Goal: Information Seeking & Learning: Learn about a topic

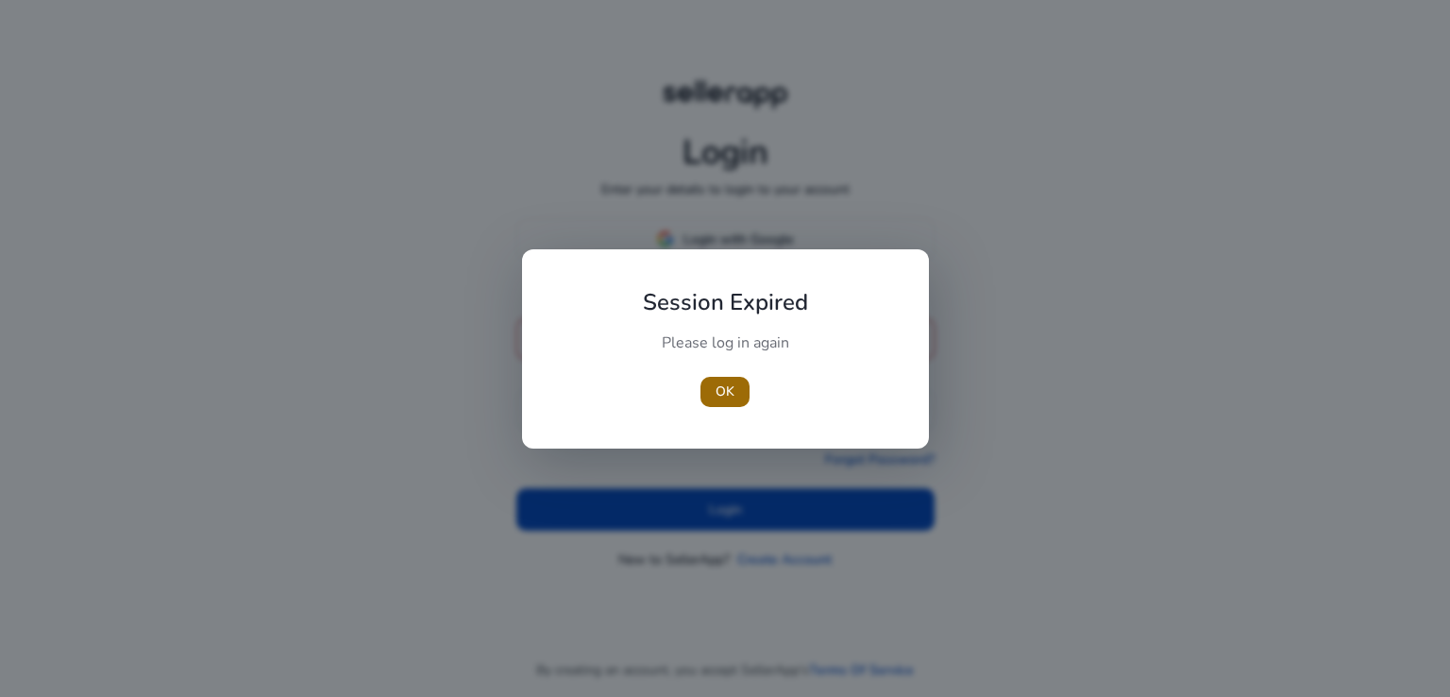
type input "**********"
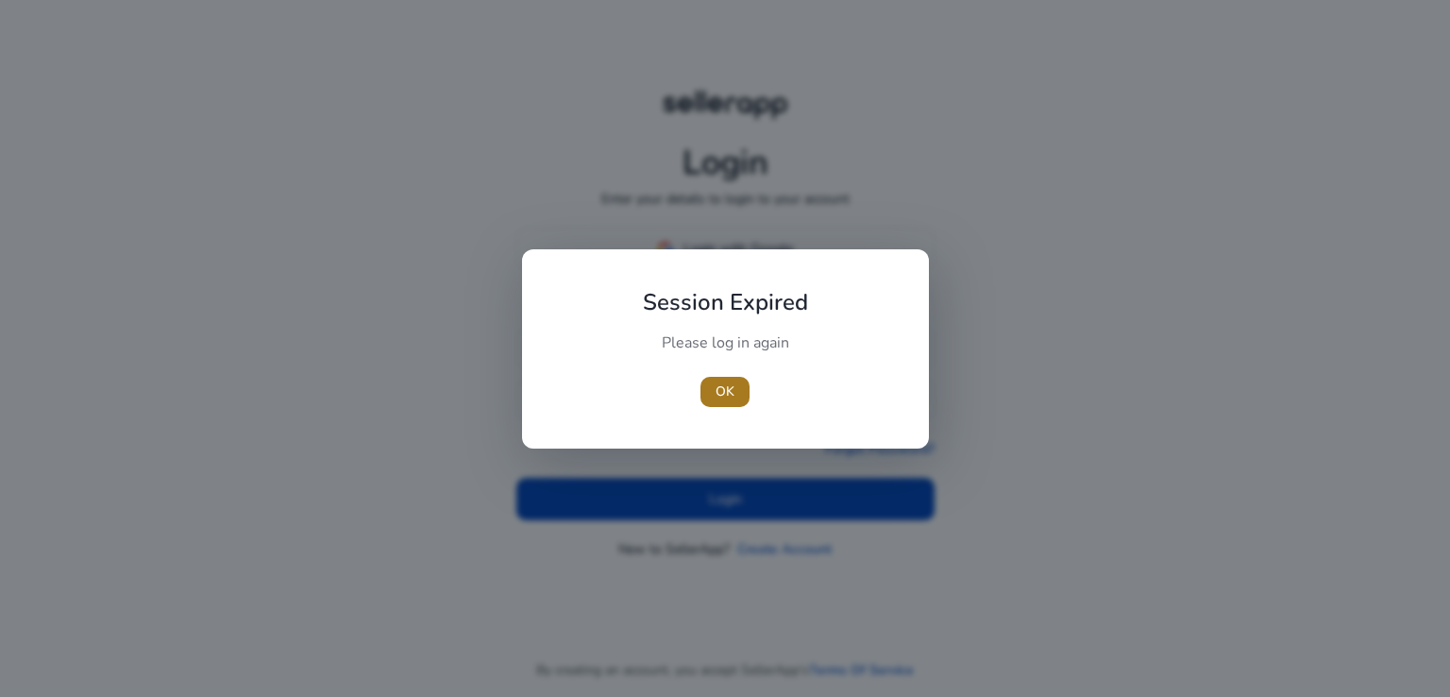
click at [740, 394] on span "button" at bounding box center [724, 391] width 49 height 45
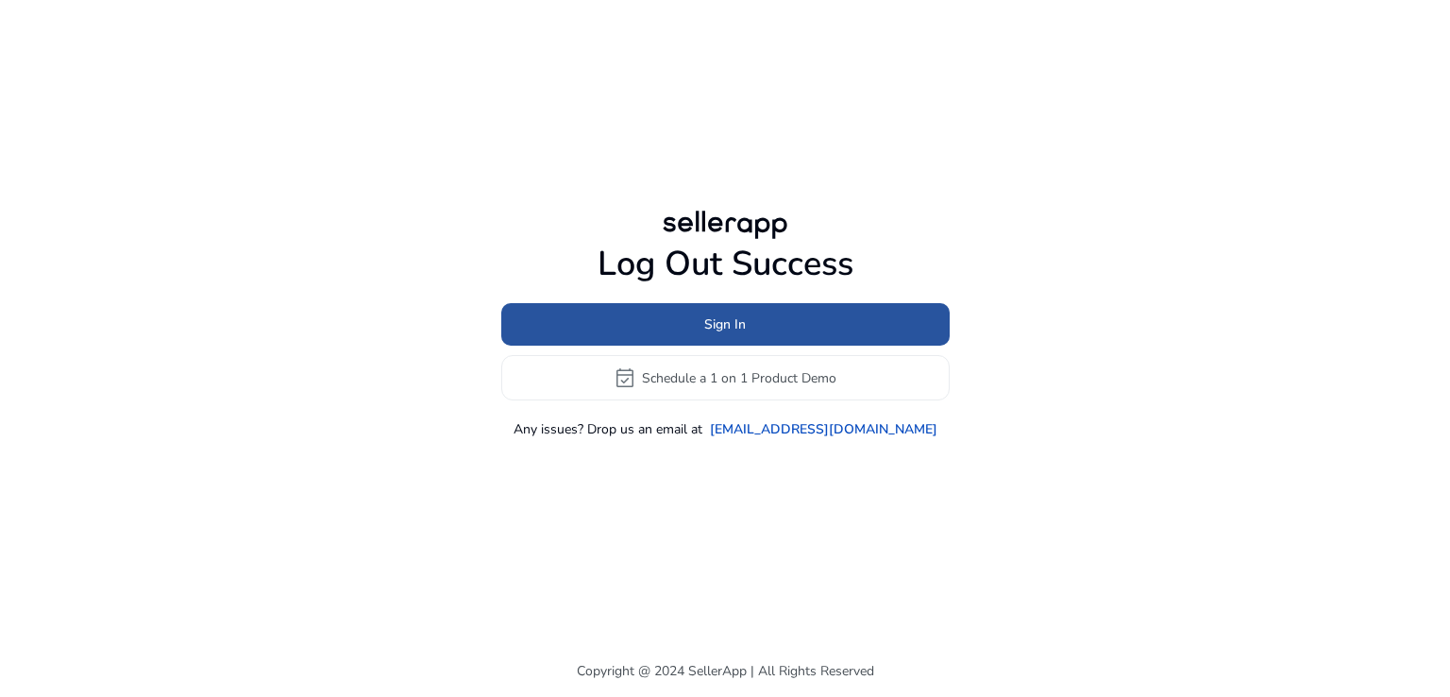
click at [776, 326] on span at bounding box center [725, 324] width 448 height 45
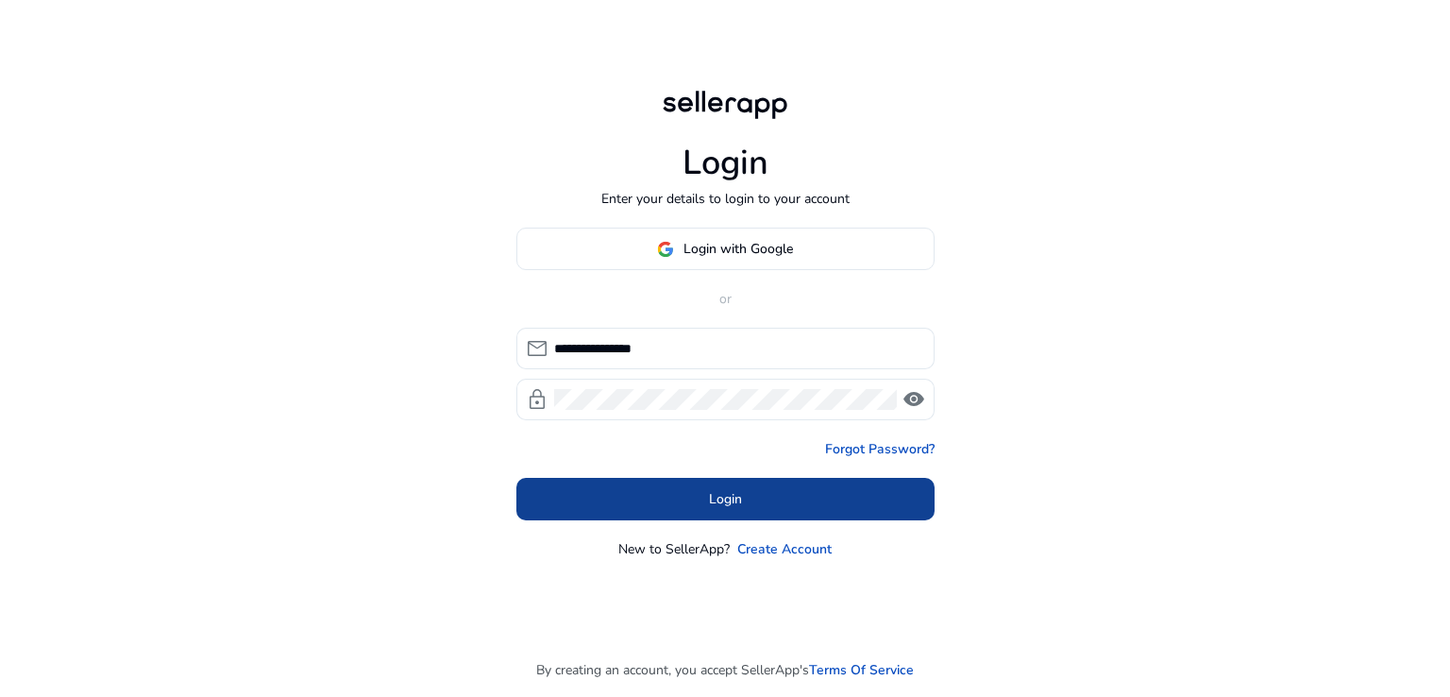
click at [768, 508] on span at bounding box center [725, 499] width 418 height 45
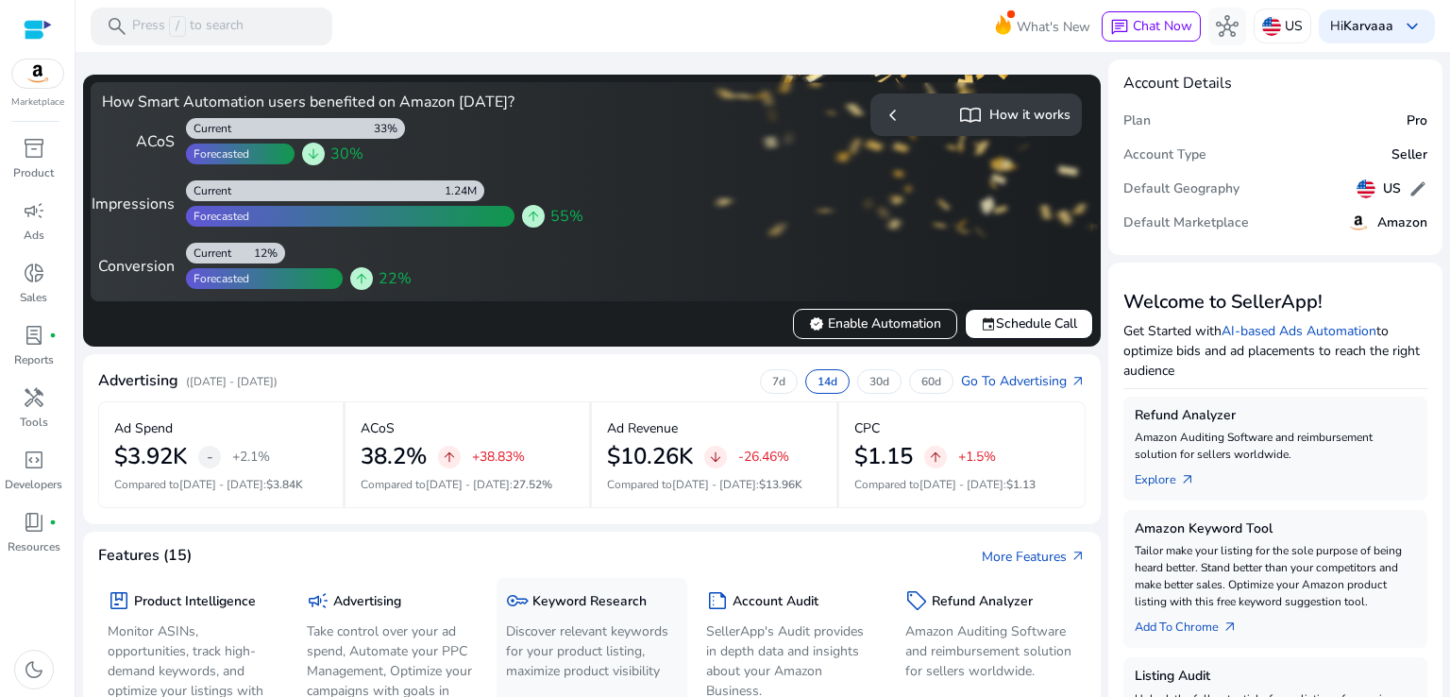
click at [548, 632] on p "Discover relevant keywords for your product listing, maximize product visibility" at bounding box center [591, 650] width 171 height 59
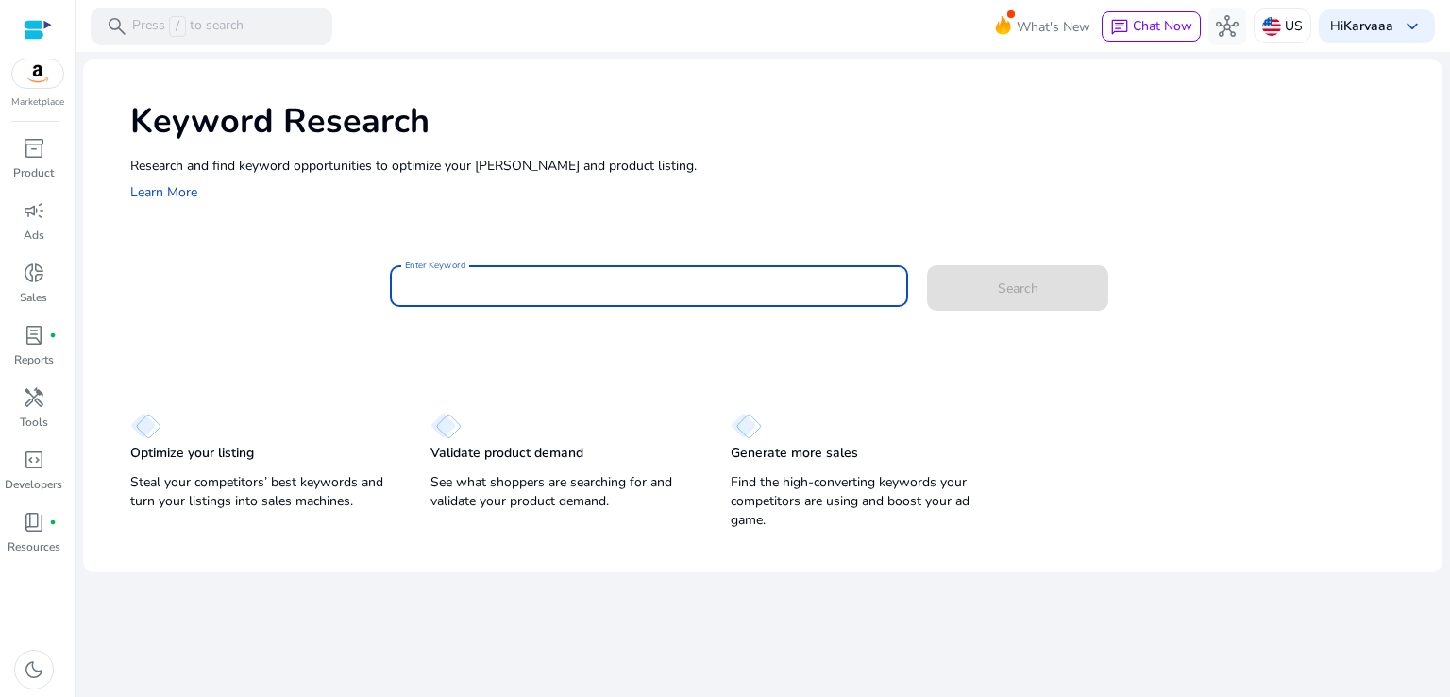
click at [679, 281] on input "Enter Keyword" at bounding box center [649, 286] width 489 height 21
paste input "**********"
type input "**********"
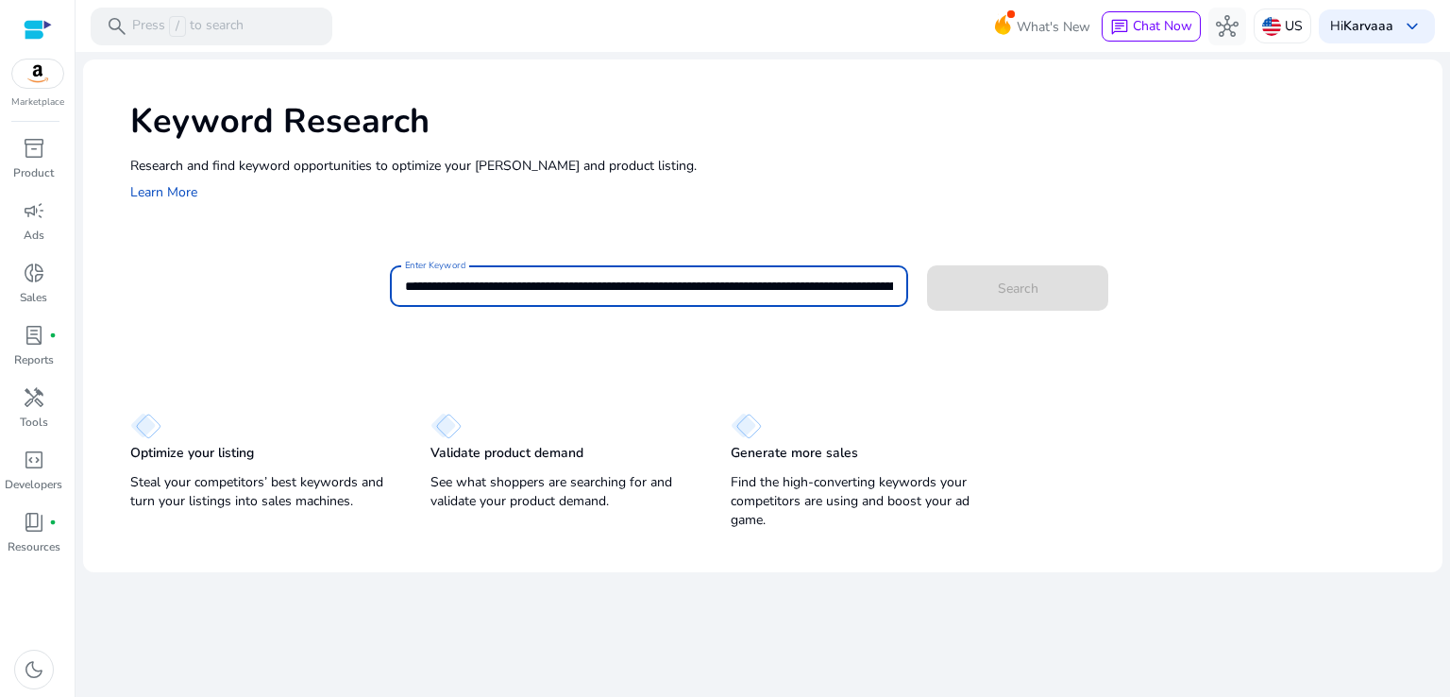
scroll to position [0, 5358]
click at [679, 281] on input "**********" at bounding box center [649, 286] width 489 height 21
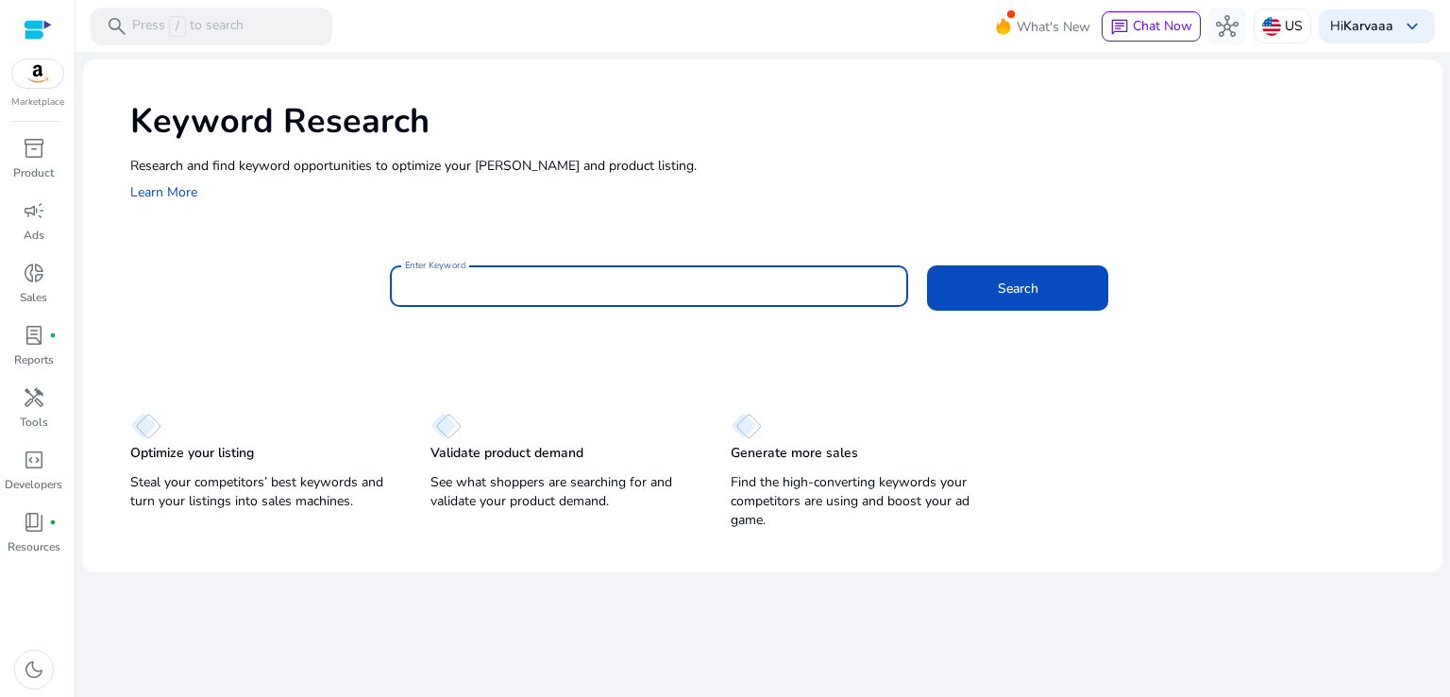
scroll to position [0, 0]
type input "**********"
click at [927, 265] on button "Search" at bounding box center [1017, 287] width 181 height 45
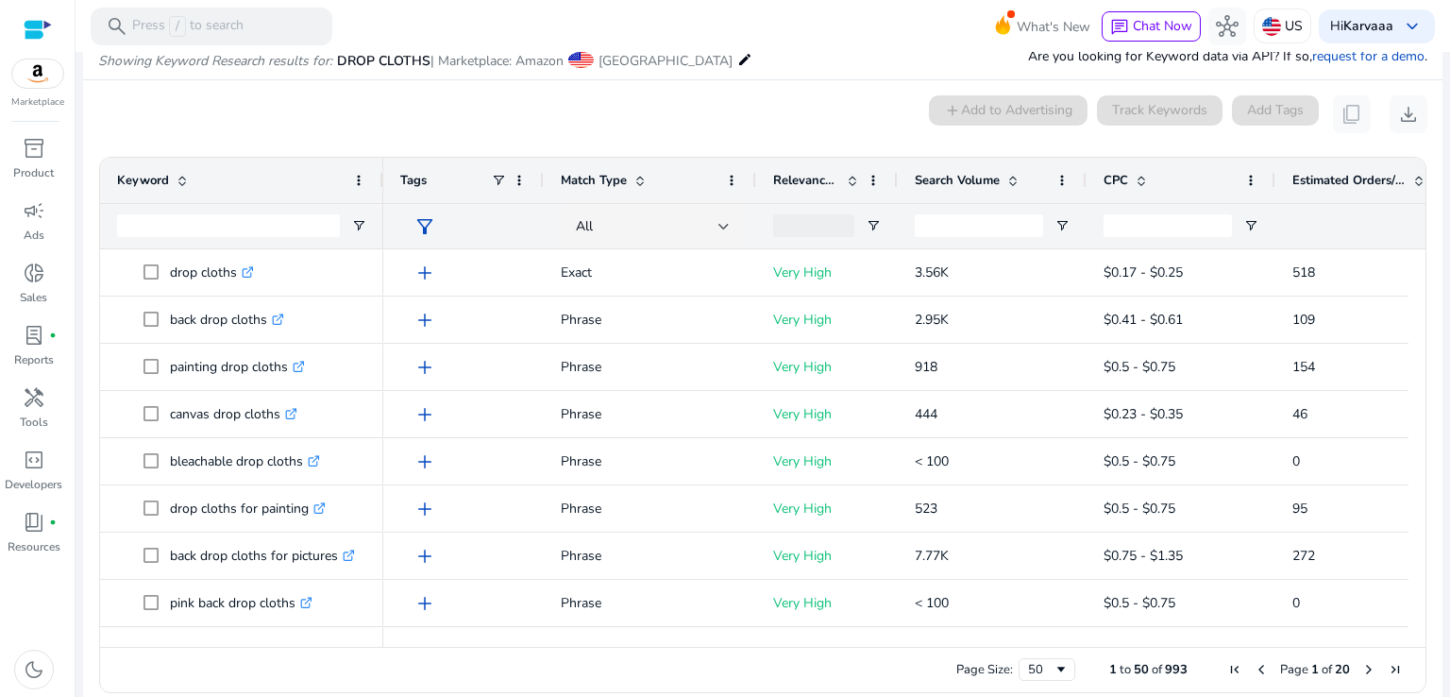
scroll to position [160, 0]
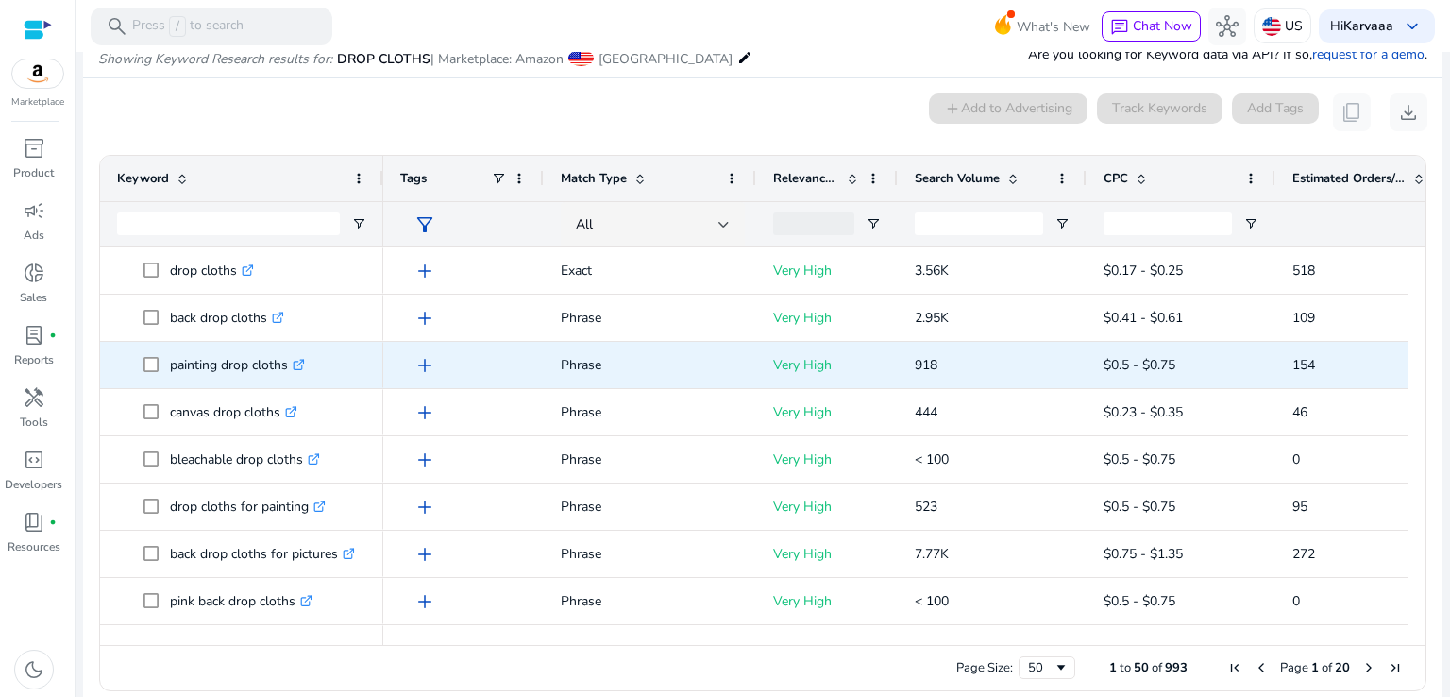
click at [1039, 341] on span "918" at bounding box center [992, 364] width 155 height 51
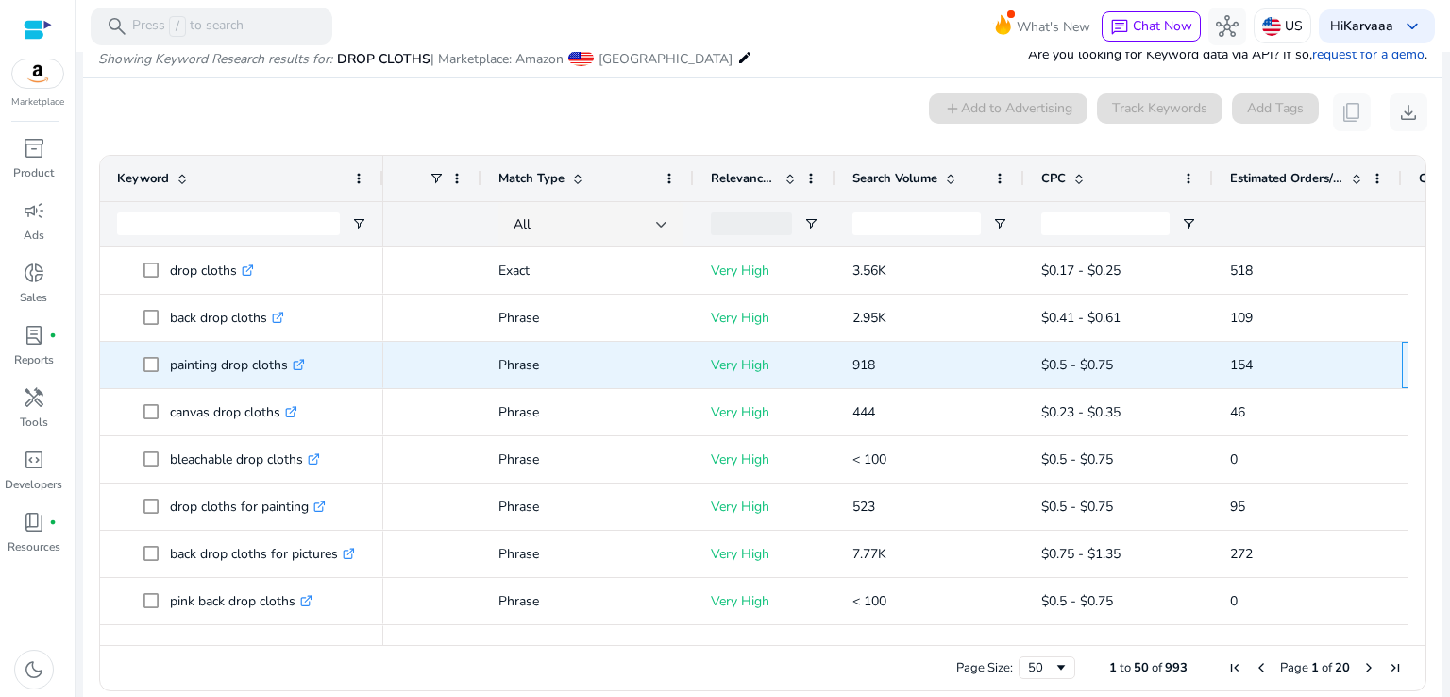
scroll to position [0, 251]
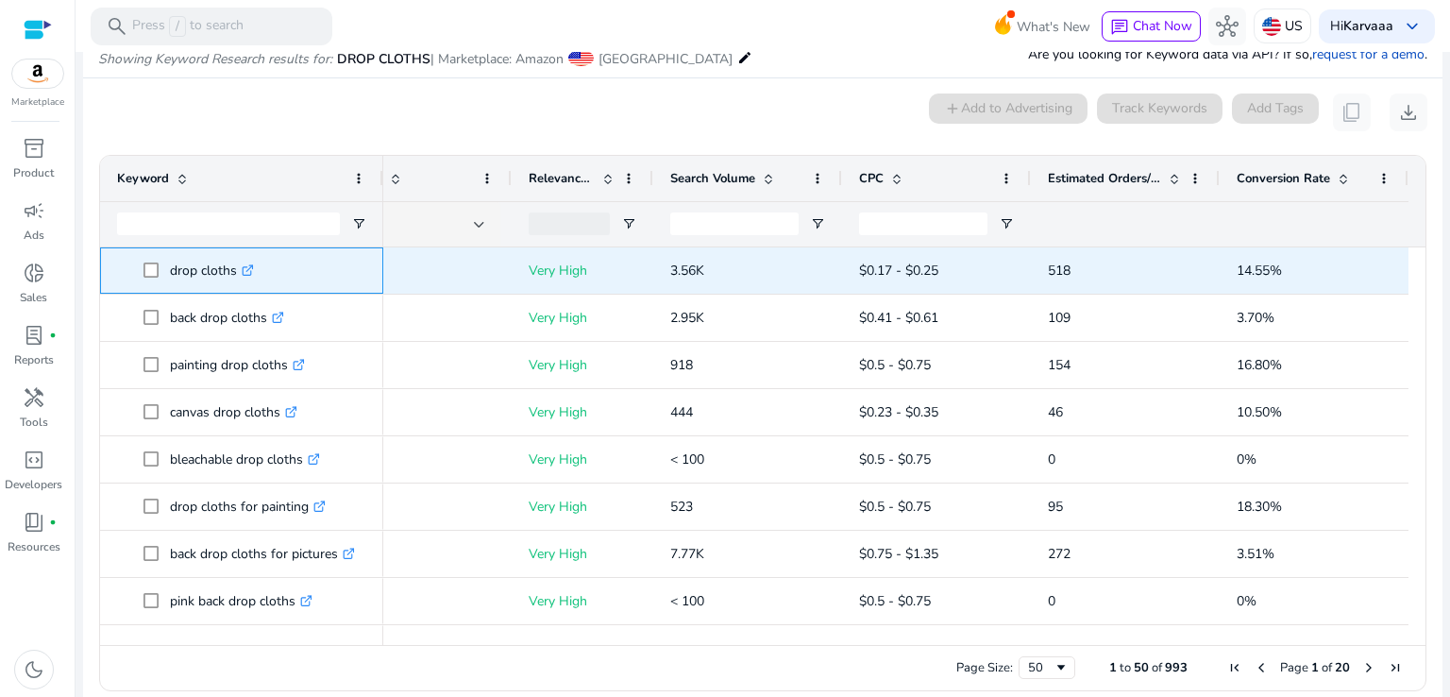
drag, startPoint x: 160, startPoint y: 272, endPoint x: 238, endPoint y: 269, distance: 77.5
click at [238, 269] on span "drop cloths .st0{fill:#2c8af8}" at bounding box center [254, 270] width 223 height 39
copy span "drop cloths"
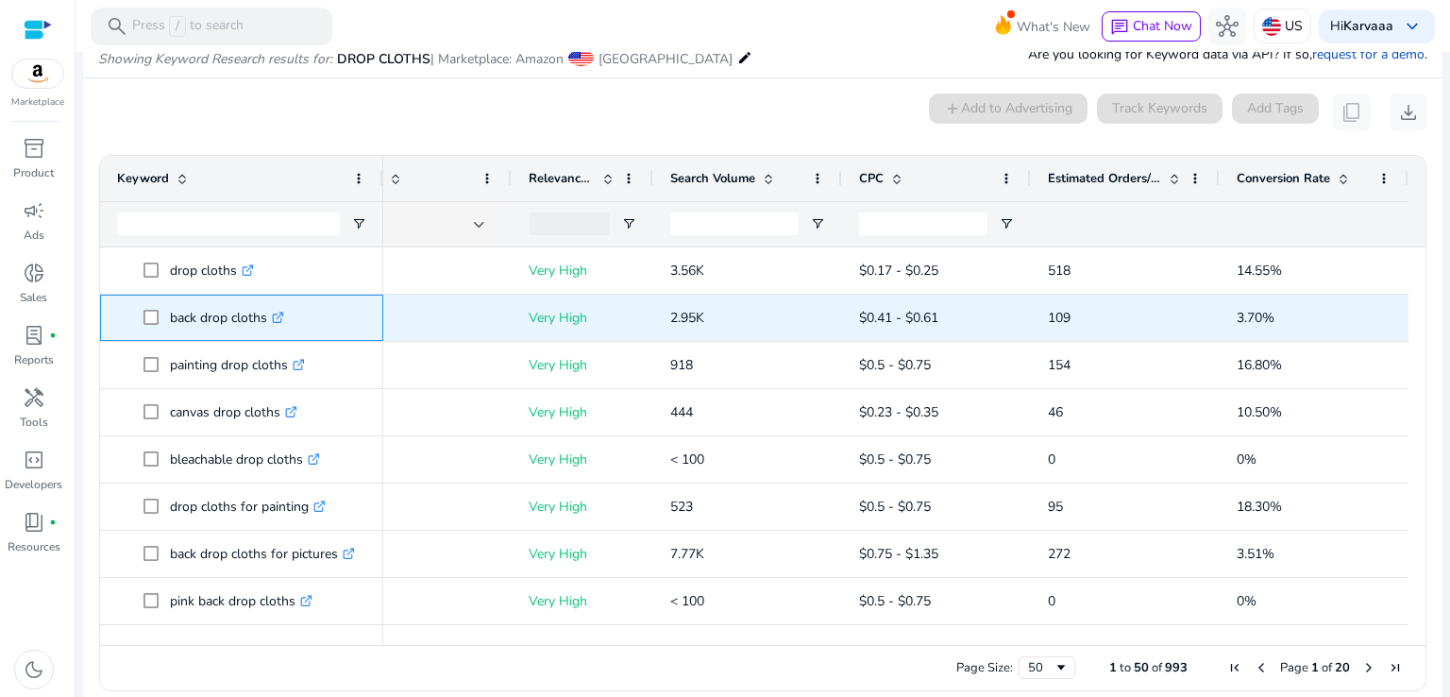
drag, startPoint x: 167, startPoint y: 317, endPoint x: 269, endPoint y: 318, distance: 102.0
click at [269, 318] on span "back drop cloths .st0{fill:#2c8af8}" at bounding box center [254, 317] width 223 height 39
copy span "back drop cloths"
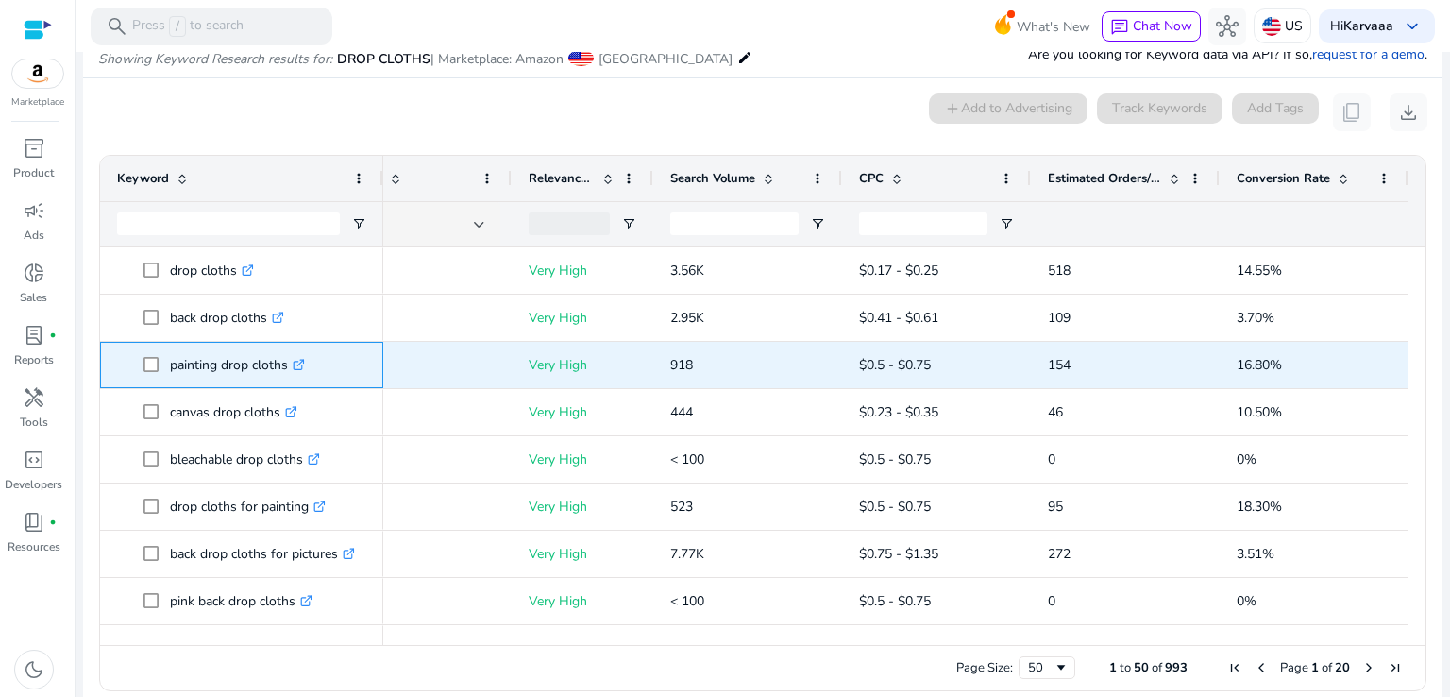
drag, startPoint x: 166, startPoint y: 365, endPoint x: 289, endPoint y: 363, distance: 122.7
click at [289, 363] on span "painting drop cloths .st0{fill:#2c8af8}" at bounding box center [254, 364] width 223 height 39
copy span "painting drop cloths"
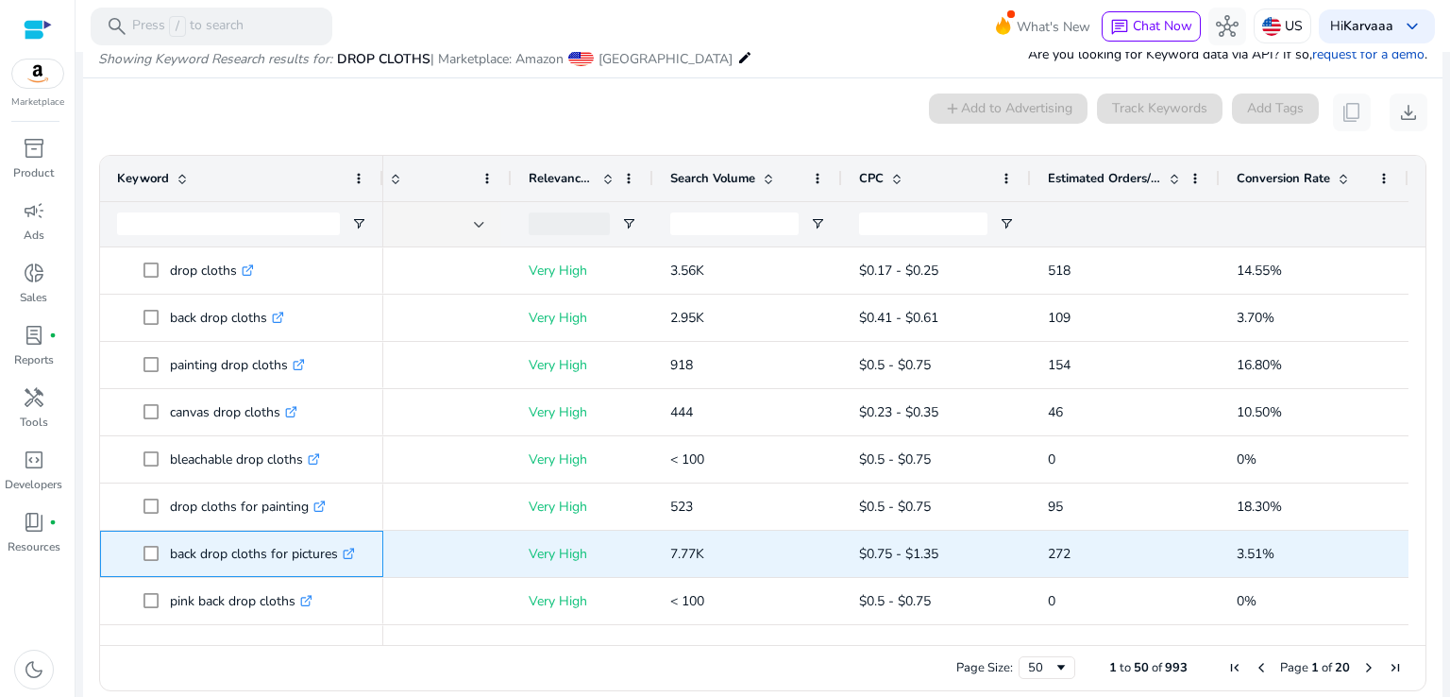
drag, startPoint x: 161, startPoint y: 548, endPoint x: 336, endPoint y: 553, distance: 174.7
click at [336, 553] on span "back drop cloths for pictures .st0{fill:#2c8af8}" at bounding box center [254, 553] width 223 height 39
copy span "back drop cloths for pictures"
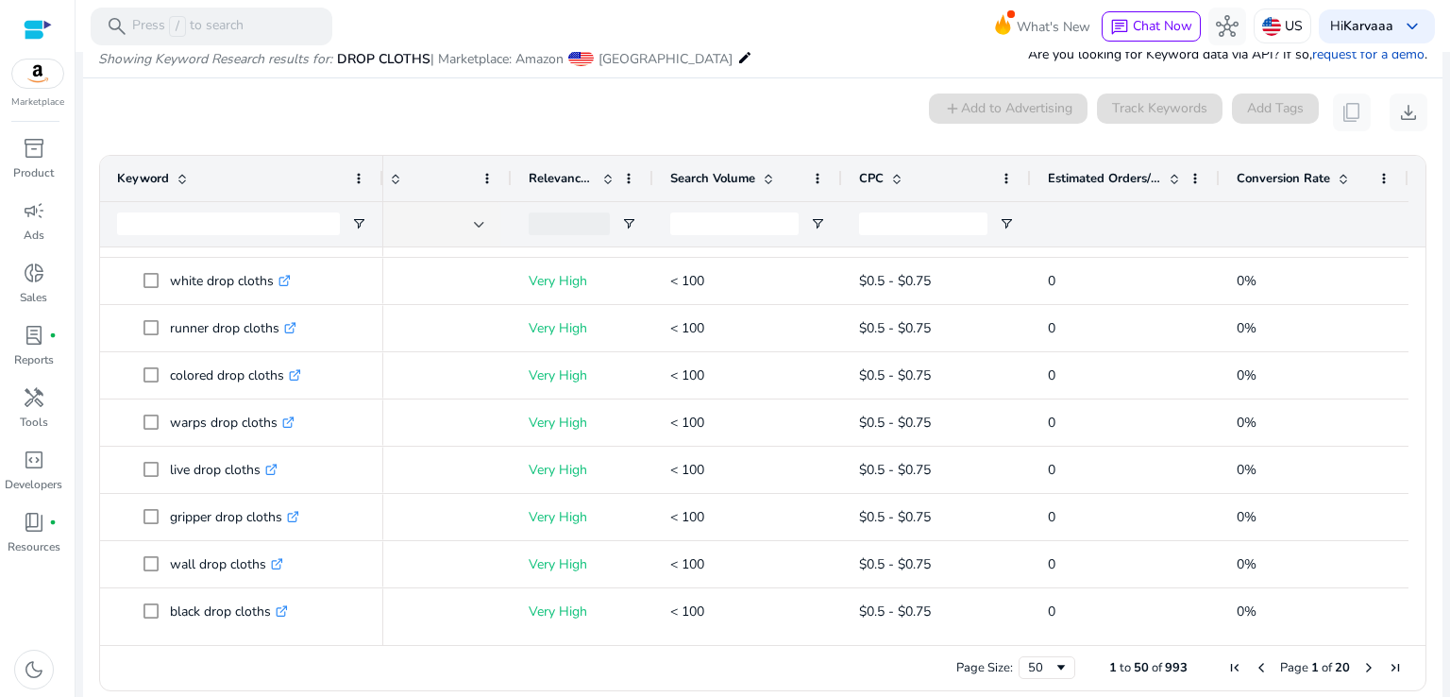
scroll to position [0, 0]
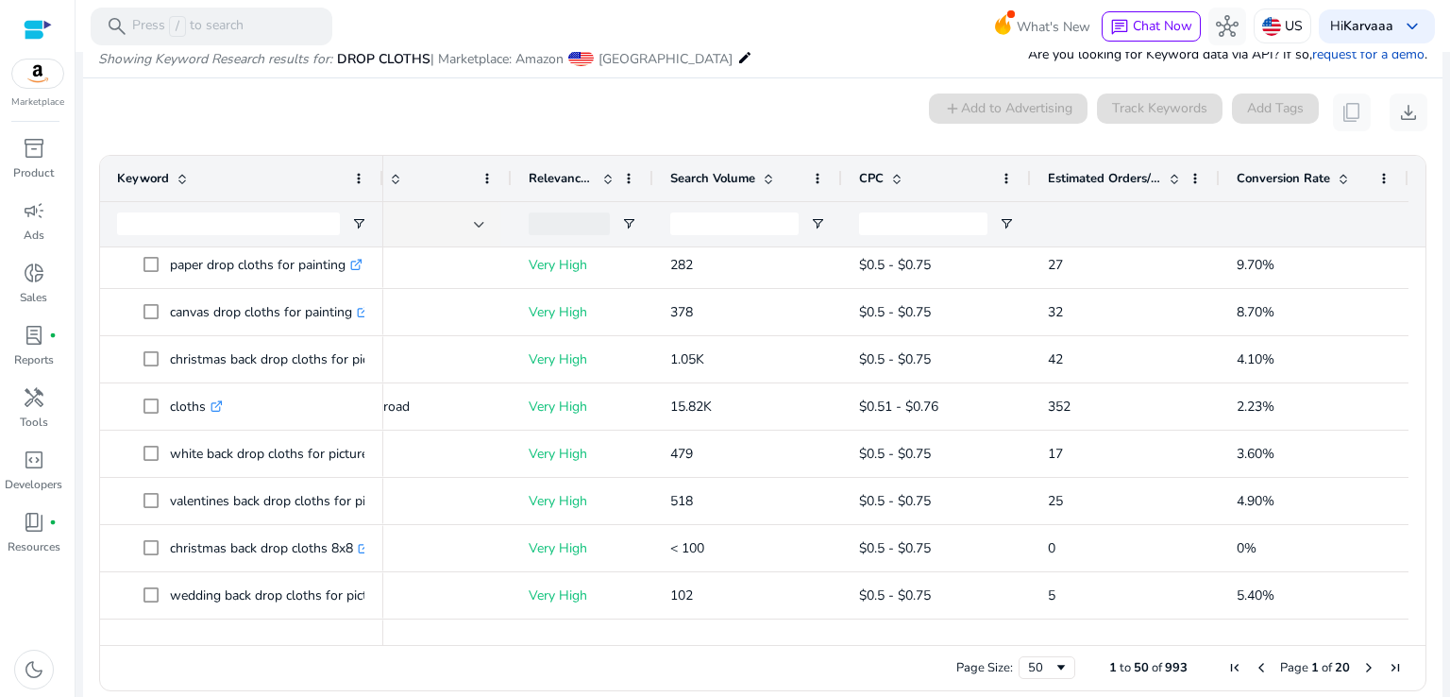
drag, startPoint x: 1408, startPoint y: 471, endPoint x: 1405, endPoint y: 486, distance: 15.6
click at [1408, 486] on div at bounding box center [1416, 242] width 17 height 2360
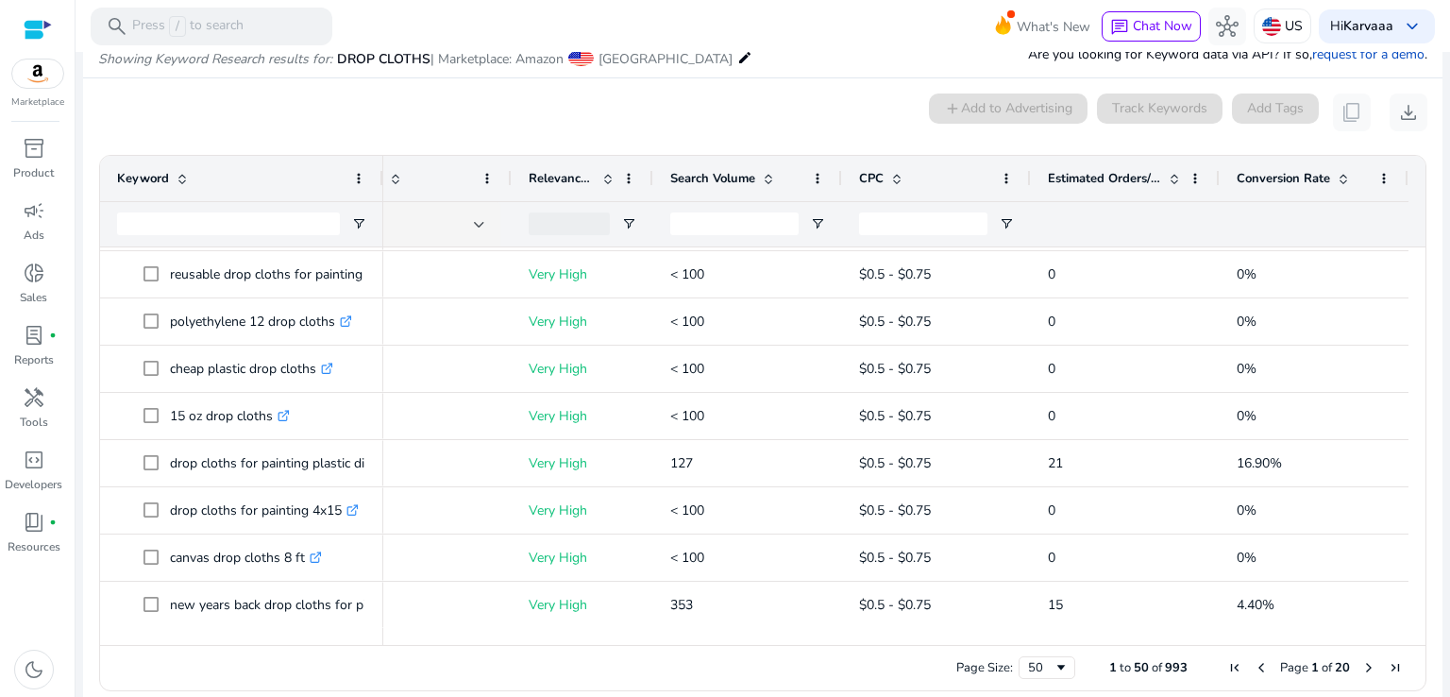
click at [1361, 665] on span "Next Page" at bounding box center [1368, 667] width 15 height 15
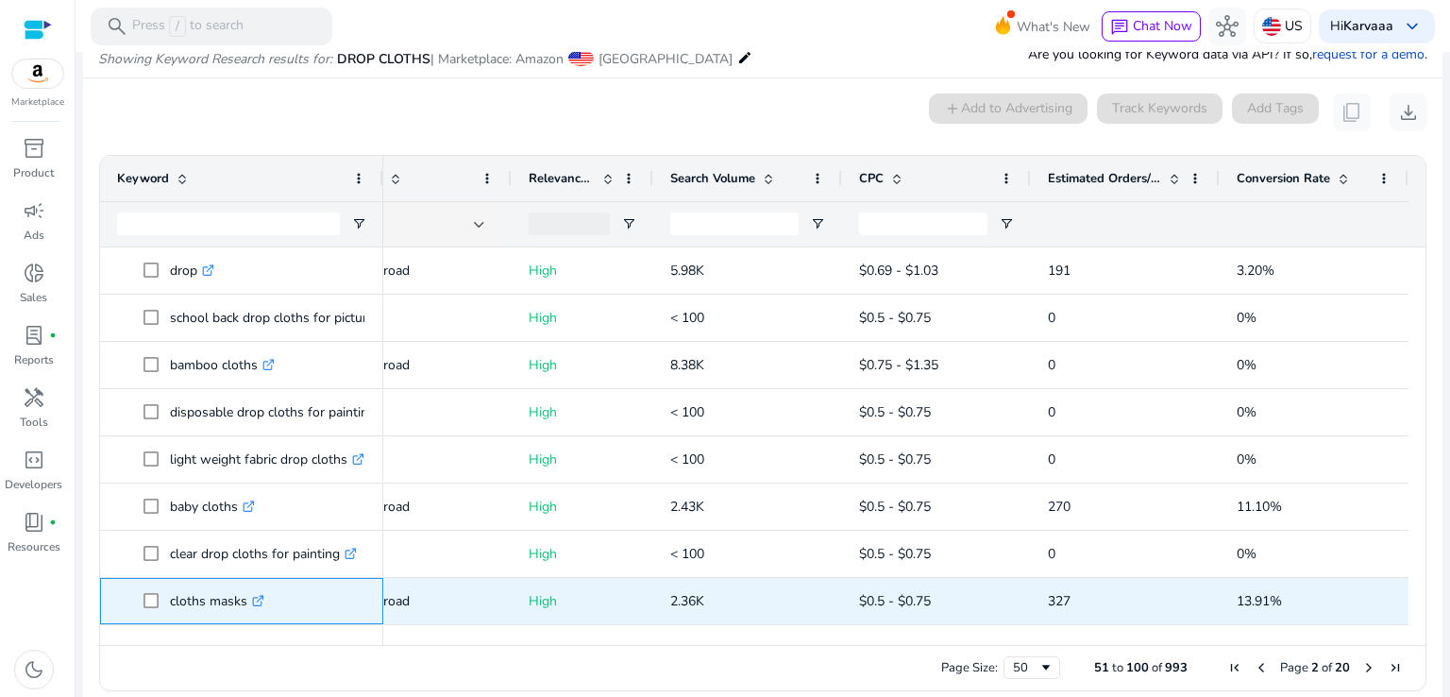
drag, startPoint x: 171, startPoint y: 602, endPoint x: 247, endPoint y: 605, distance: 76.5
click at [247, 605] on span "cloths masks .st0{fill:#2c8af8}" at bounding box center [254, 600] width 223 height 39
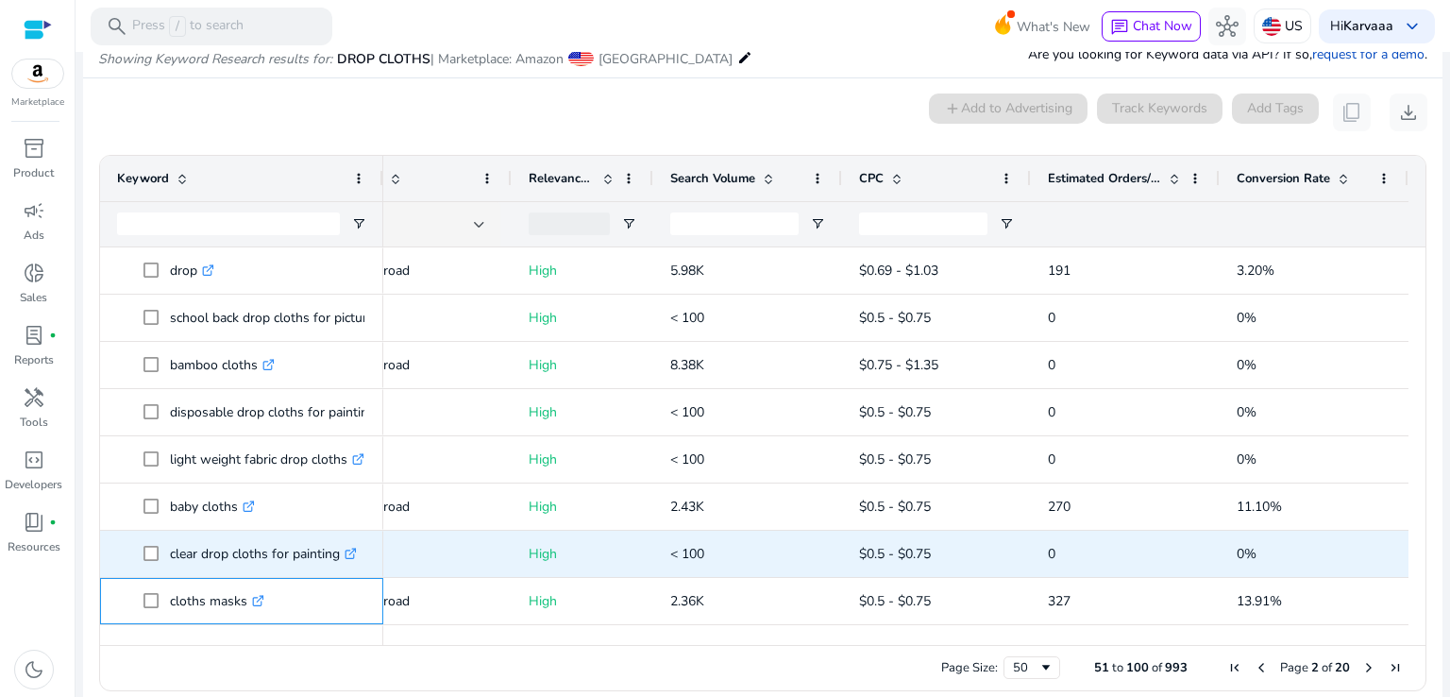
copy span "cloths masks"
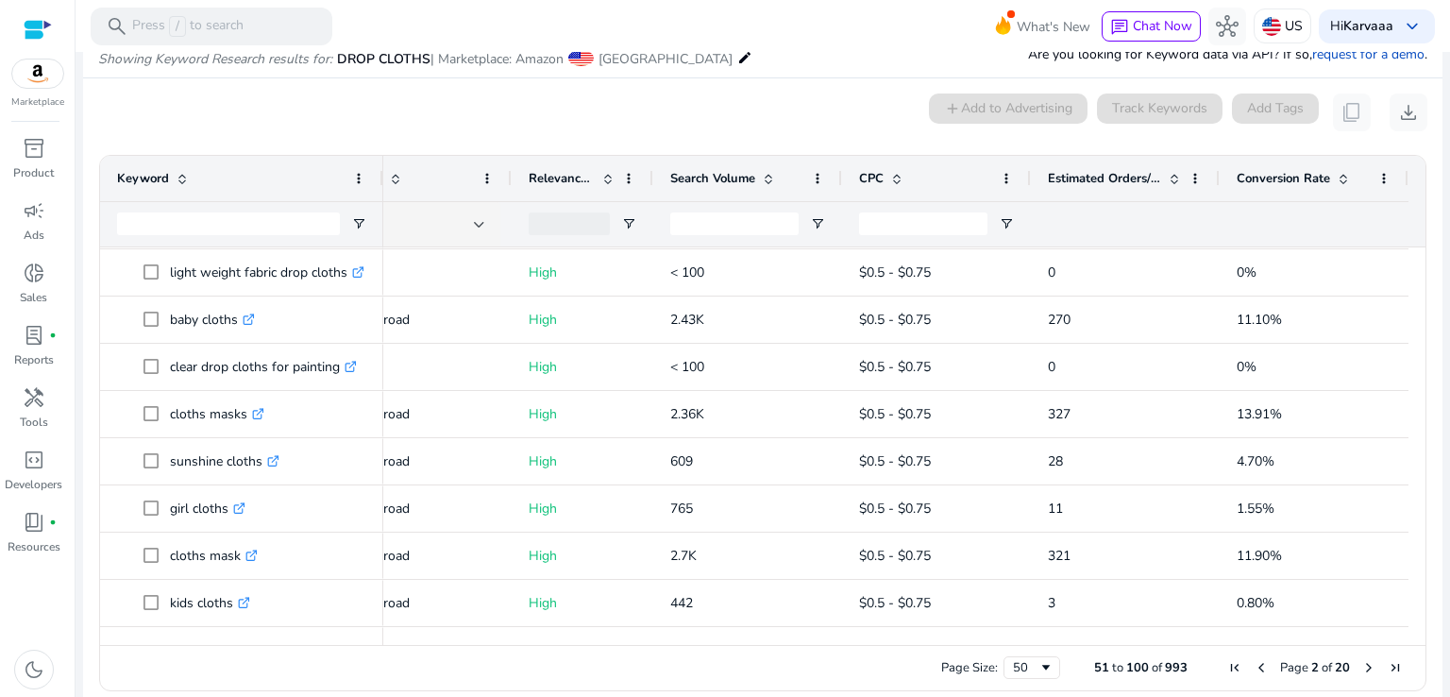
drag, startPoint x: 1418, startPoint y: 330, endPoint x: 1408, endPoint y: 358, distance: 29.0
click at [1408, 358] on div "Drag here to set row groups Drag here to set column labels Keyword Tags 0" at bounding box center [762, 423] width 1327 height 536
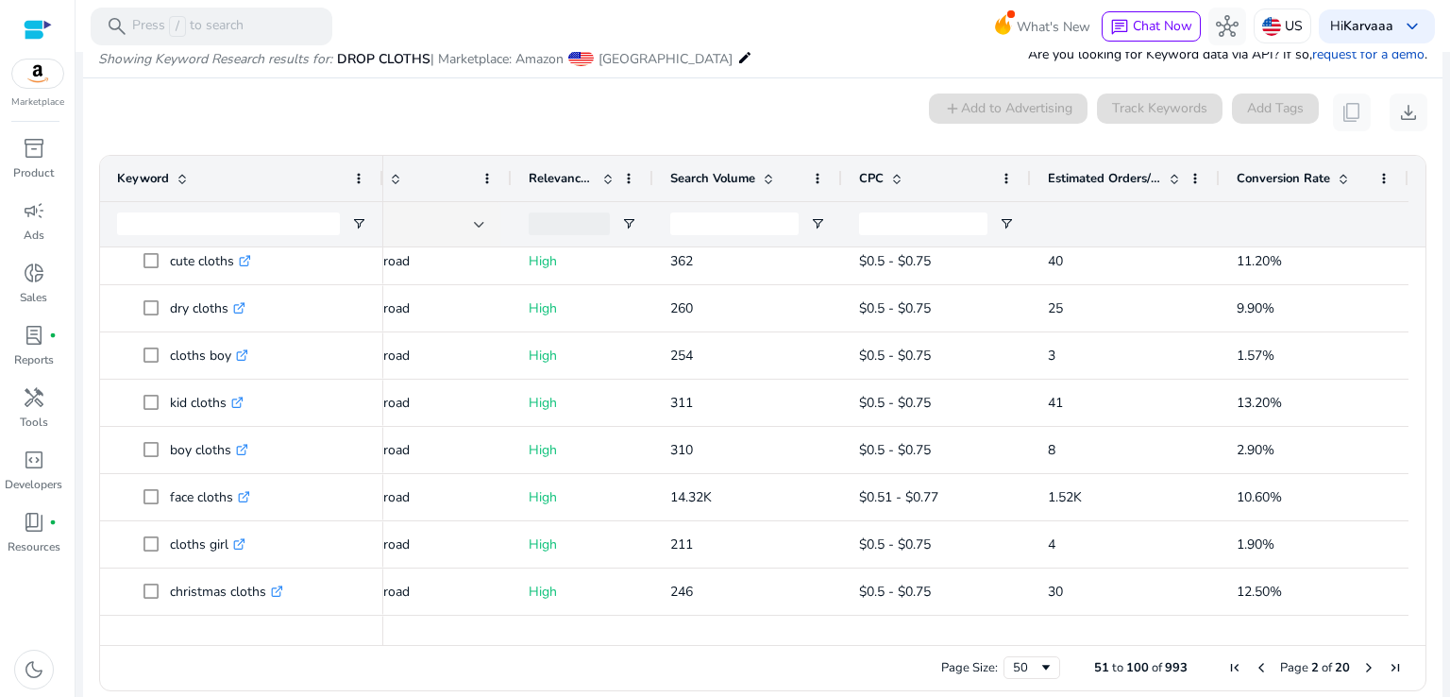
scroll to position [864, 0]
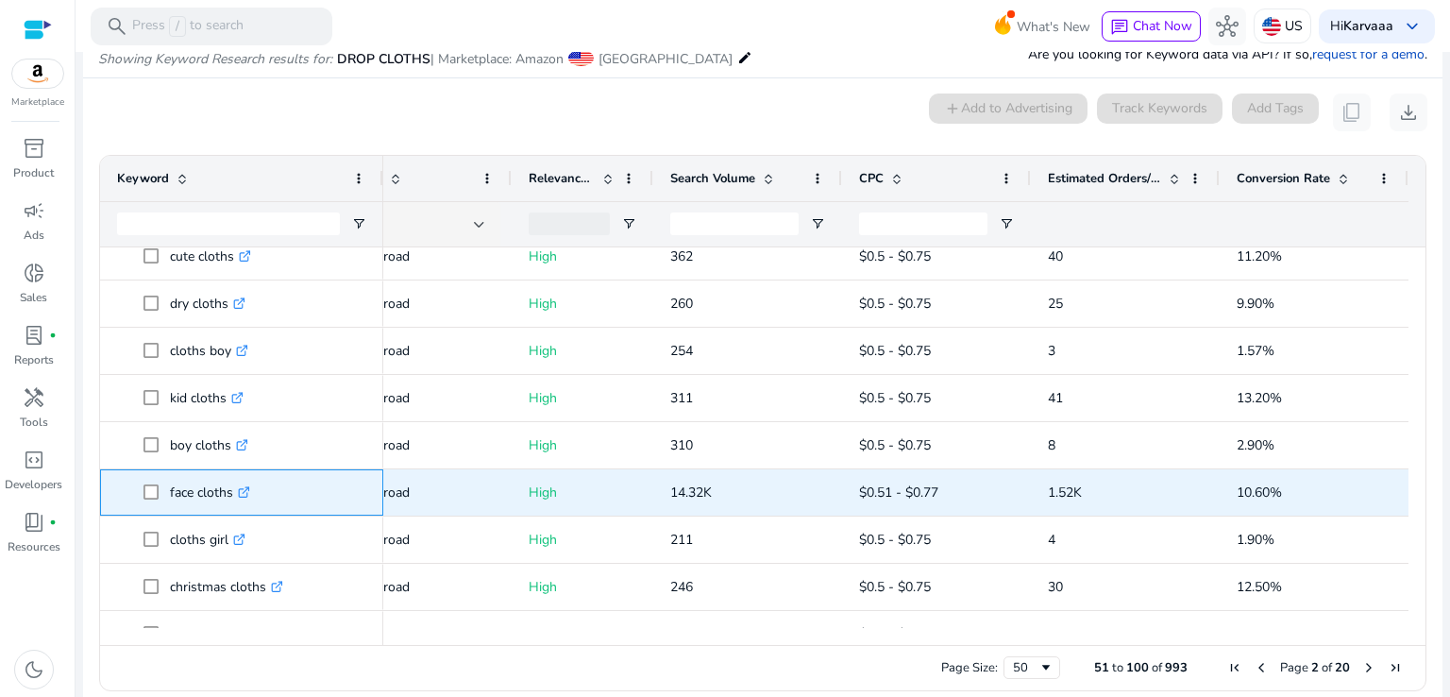
drag, startPoint x: 160, startPoint y: 491, endPoint x: 233, endPoint y: 490, distance: 72.7
click at [233, 490] on span "face cloths .st0{fill:#2c8af8}" at bounding box center [254, 492] width 223 height 39
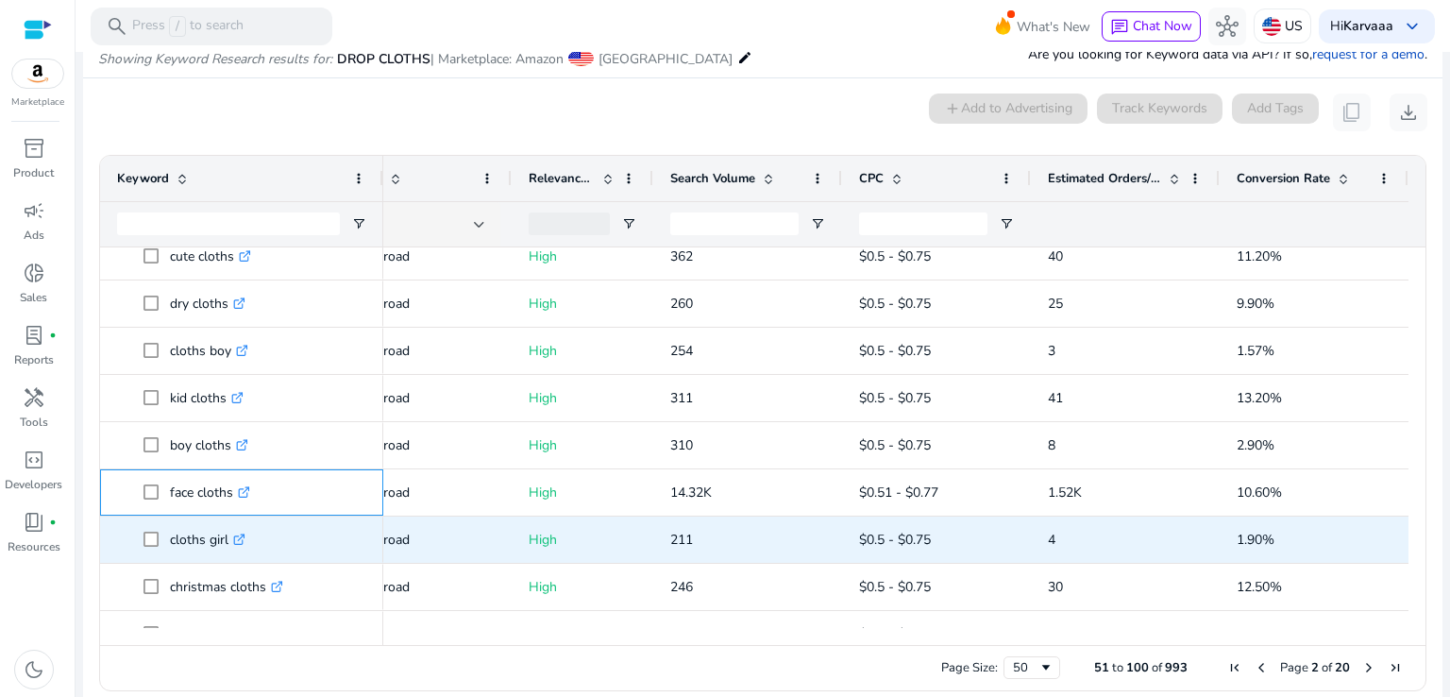
copy span "face cloths"
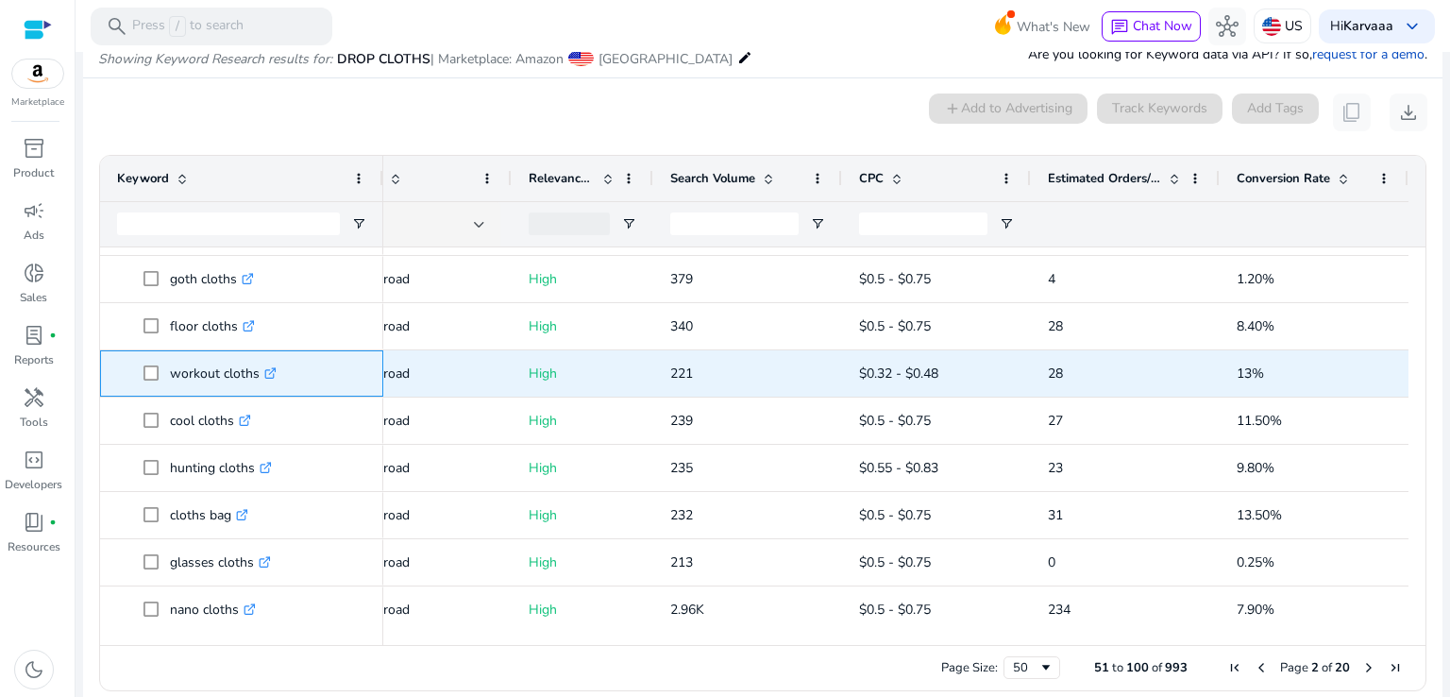
drag, startPoint x: 162, startPoint y: 371, endPoint x: 256, endPoint y: 362, distance: 93.8
click at [256, 362] on span "workout cloths .st0{fill:#2c8af8}" at bounding box center [254, 373] width 223 height 39
copy span "workout cloths"
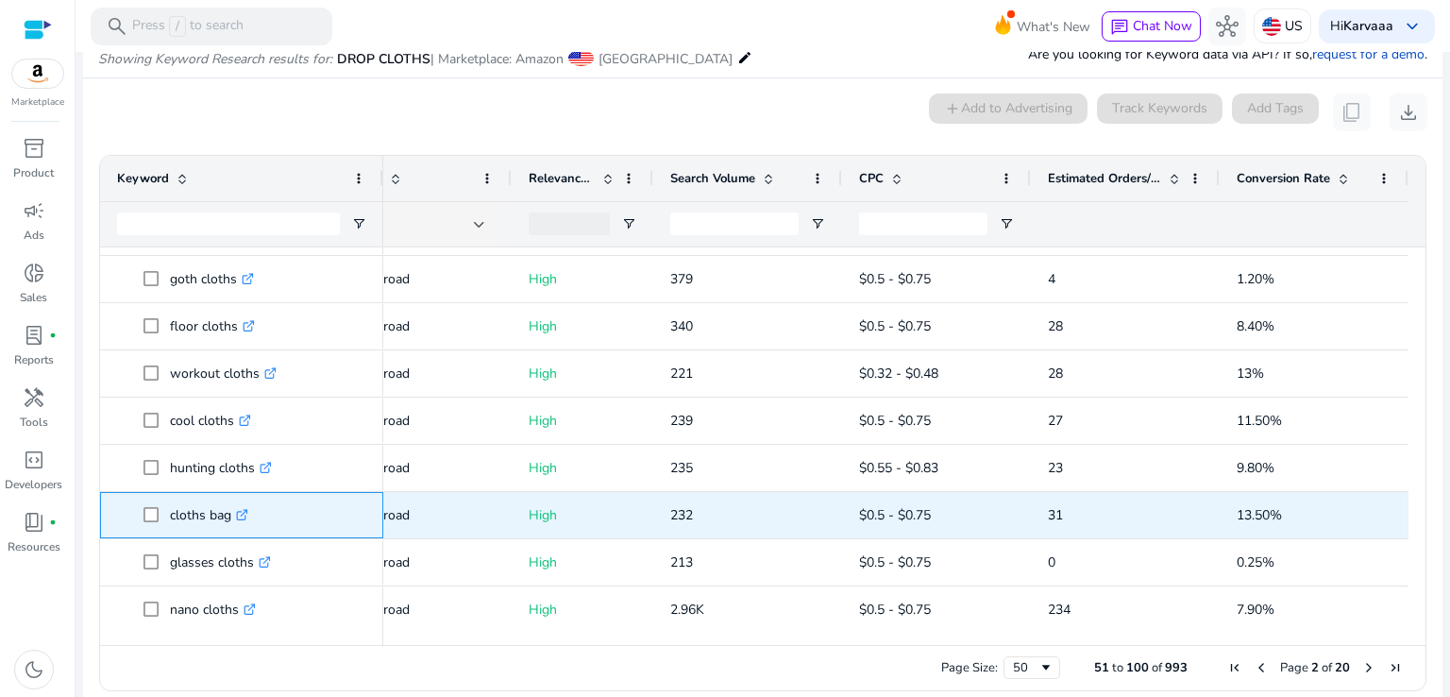
drag, startPoint x: 162, startPoint y: 513, endPoint x: 242, endPoint y: 505, distance: 79.7
click at [242, 505] on span "cloths bag .st0{fill:#2c8af8}" at bounding box center [254, 515] width 223 height 39
copy span "cloths bag"
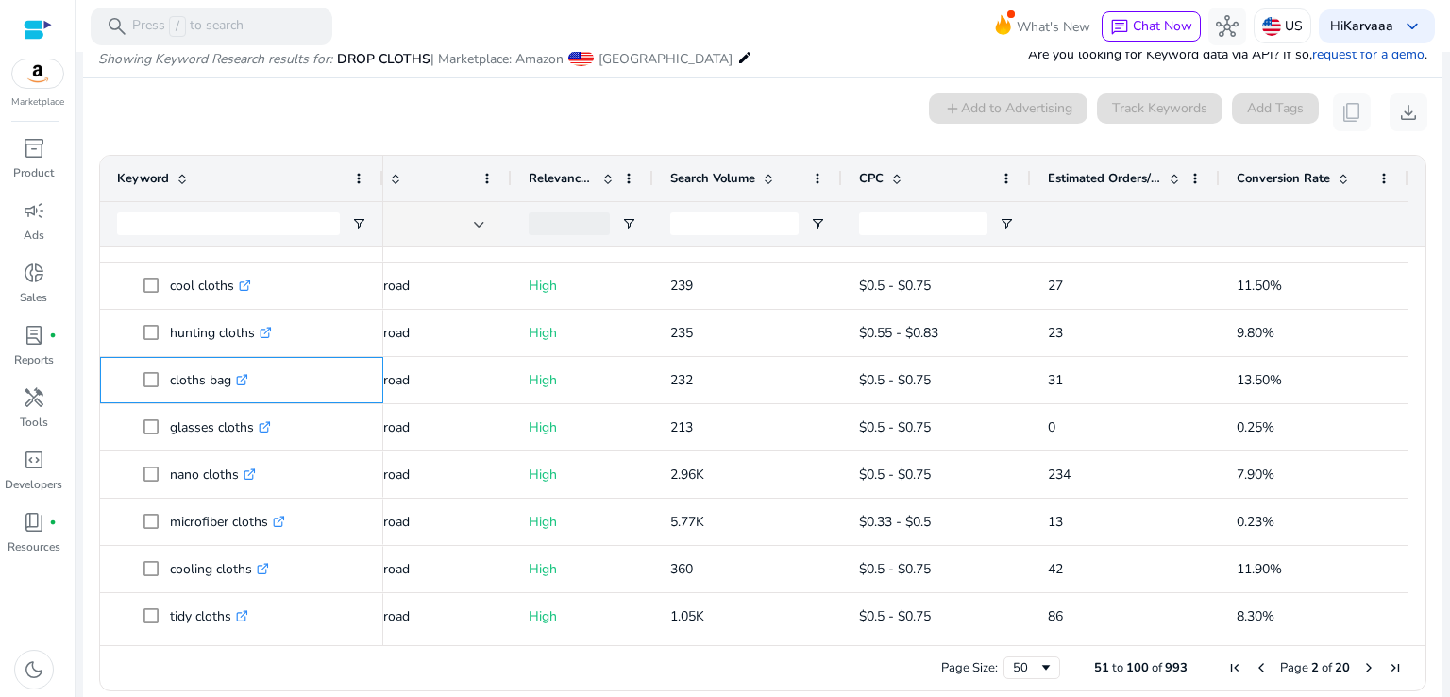
scroll to position [1423, 0]
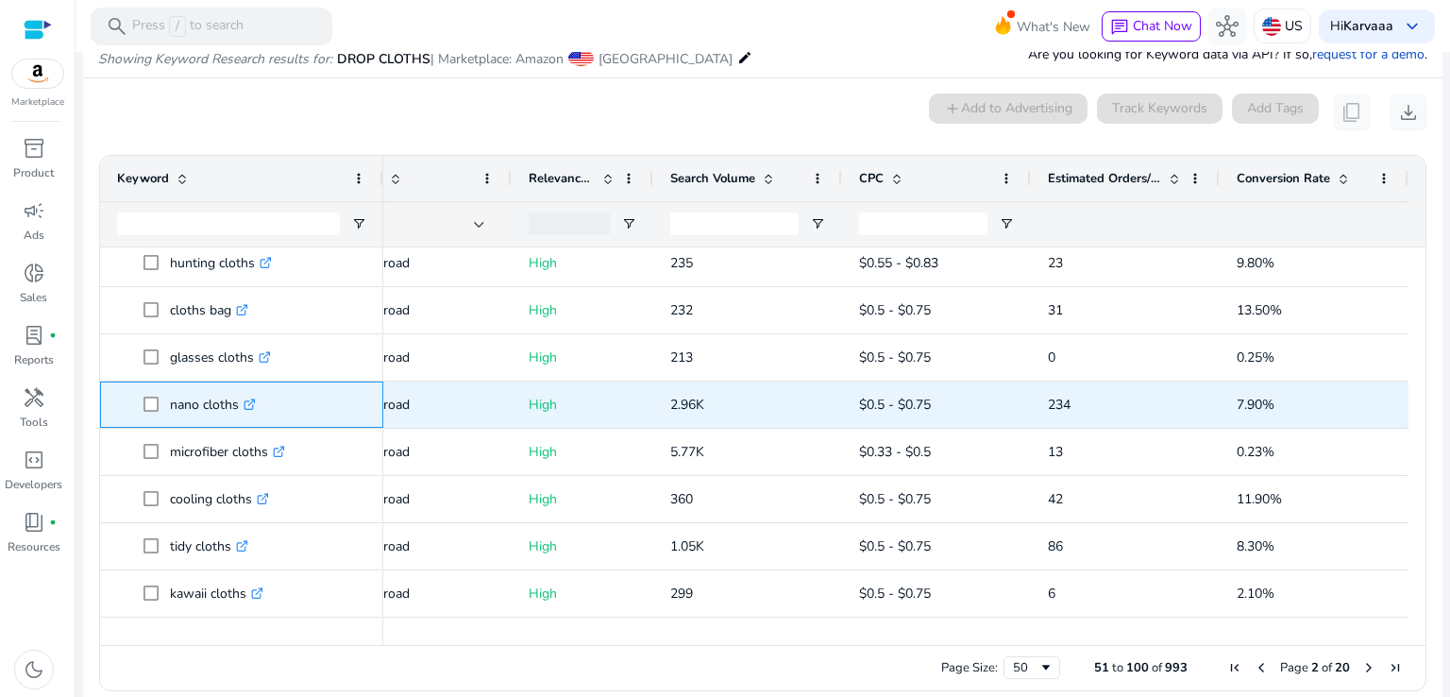
drag, startPoint x: 159, startPoint y: 405, endPoint x: 236, endPoint y: 404, distance: 77.4
click at [236, 404] on span "nano cloths .st0{fill:#2c8af8}" at bounding box center [254, 404] width 223 height 39
copy span "nano cloths"
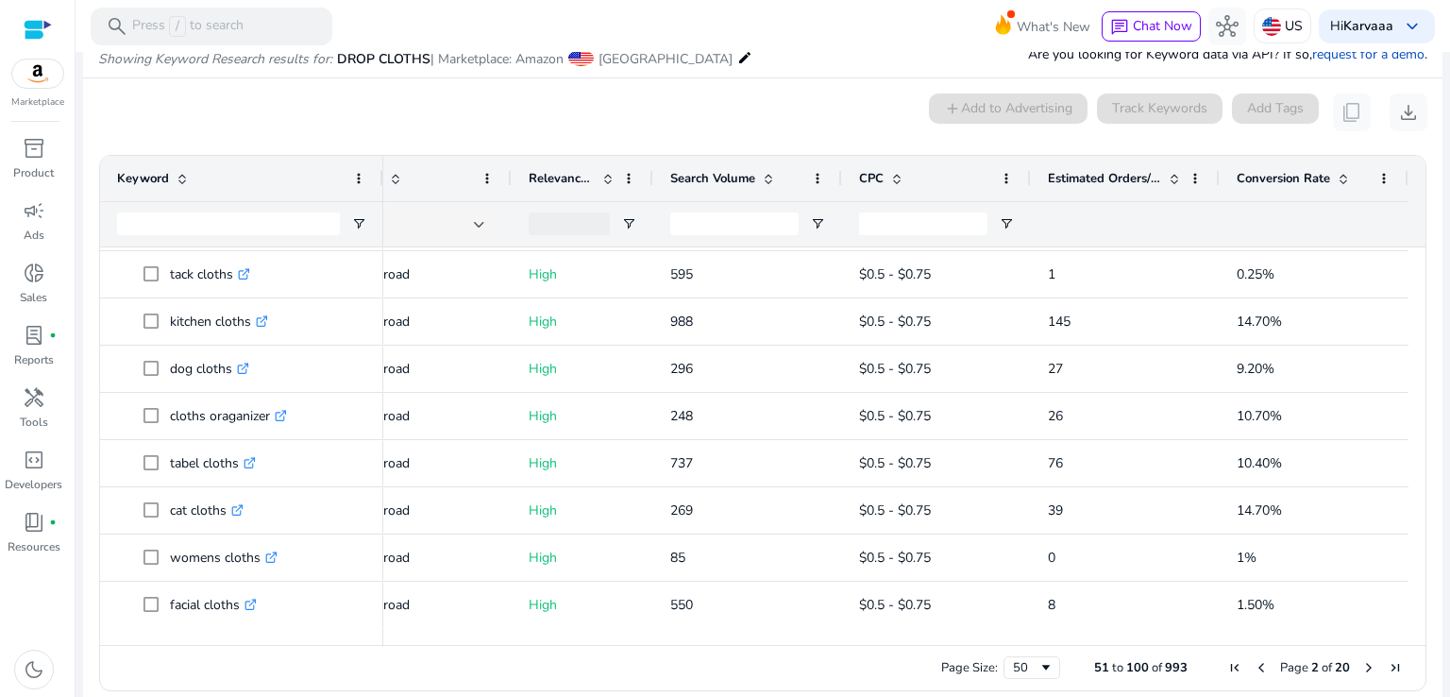
scroll to position [0, 0]
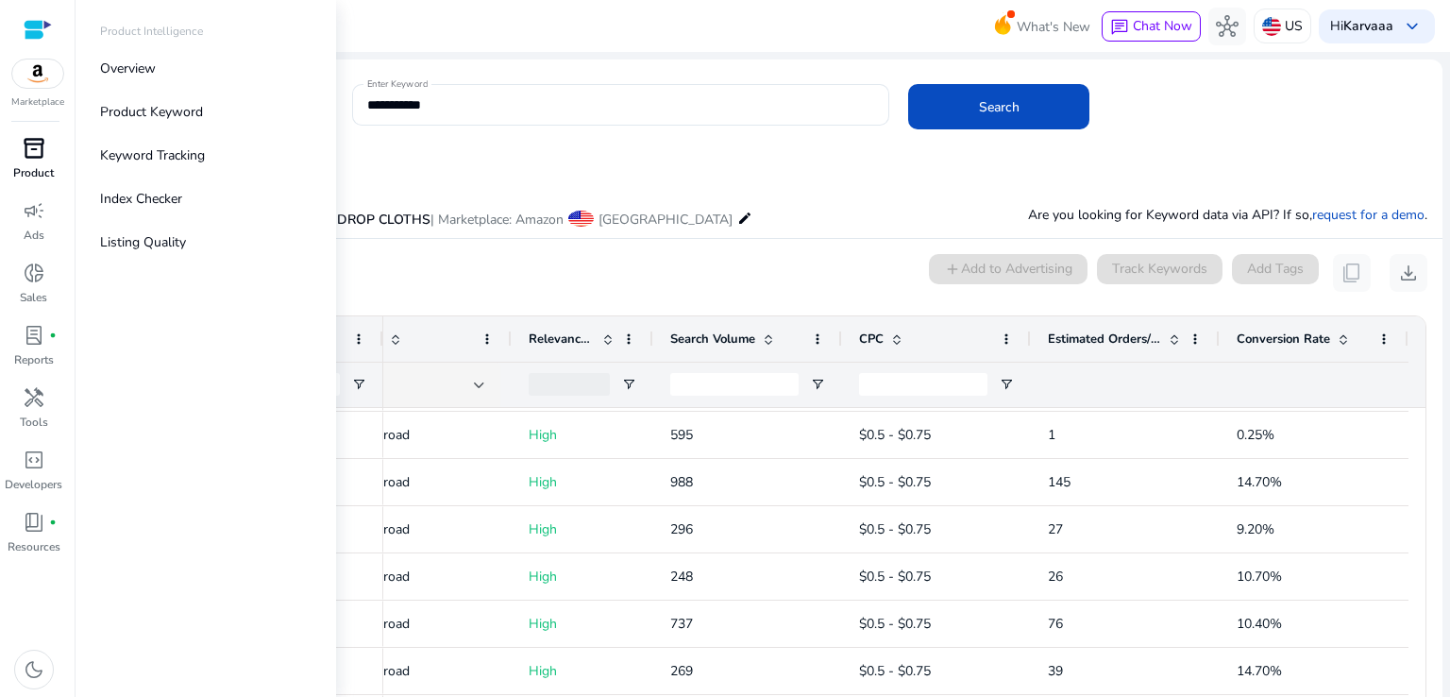
click at [28, 158] on span "inventory_2" at bounding box center [34, 148] width 23 height 23
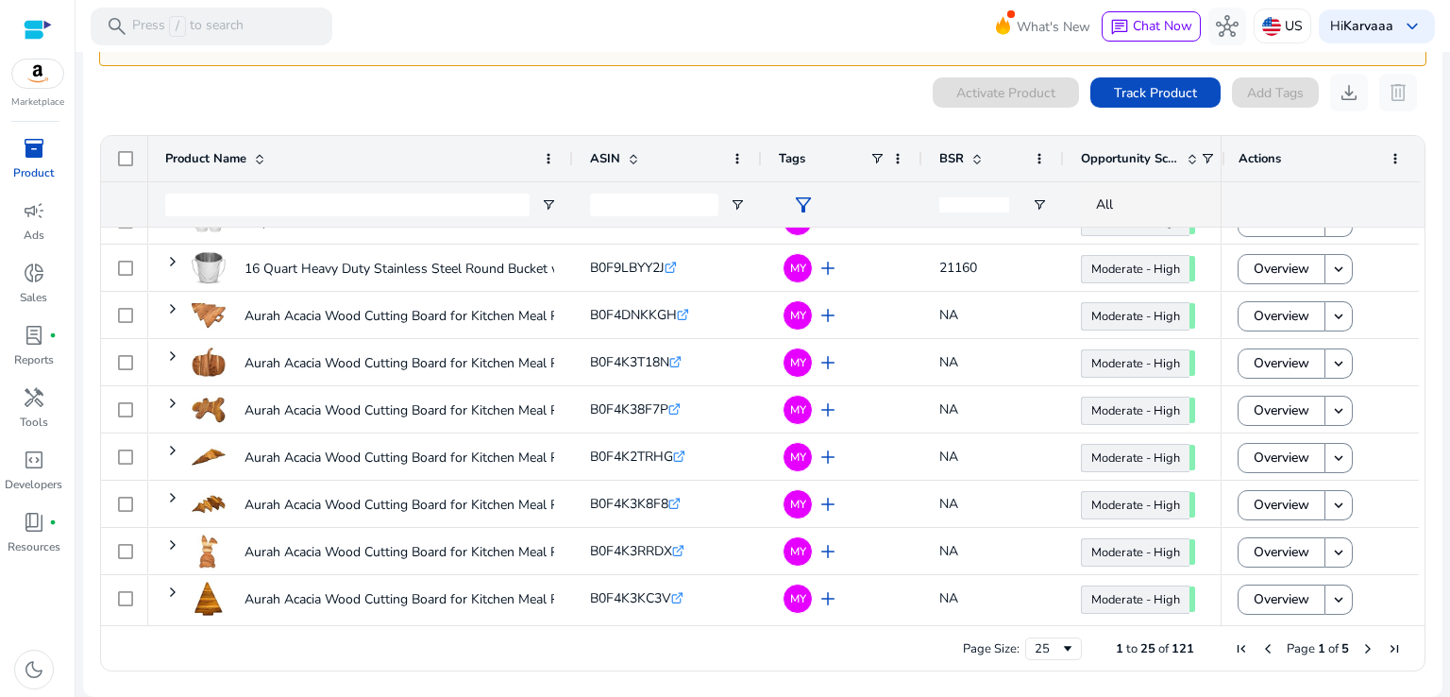
scroll to position [375, 0]
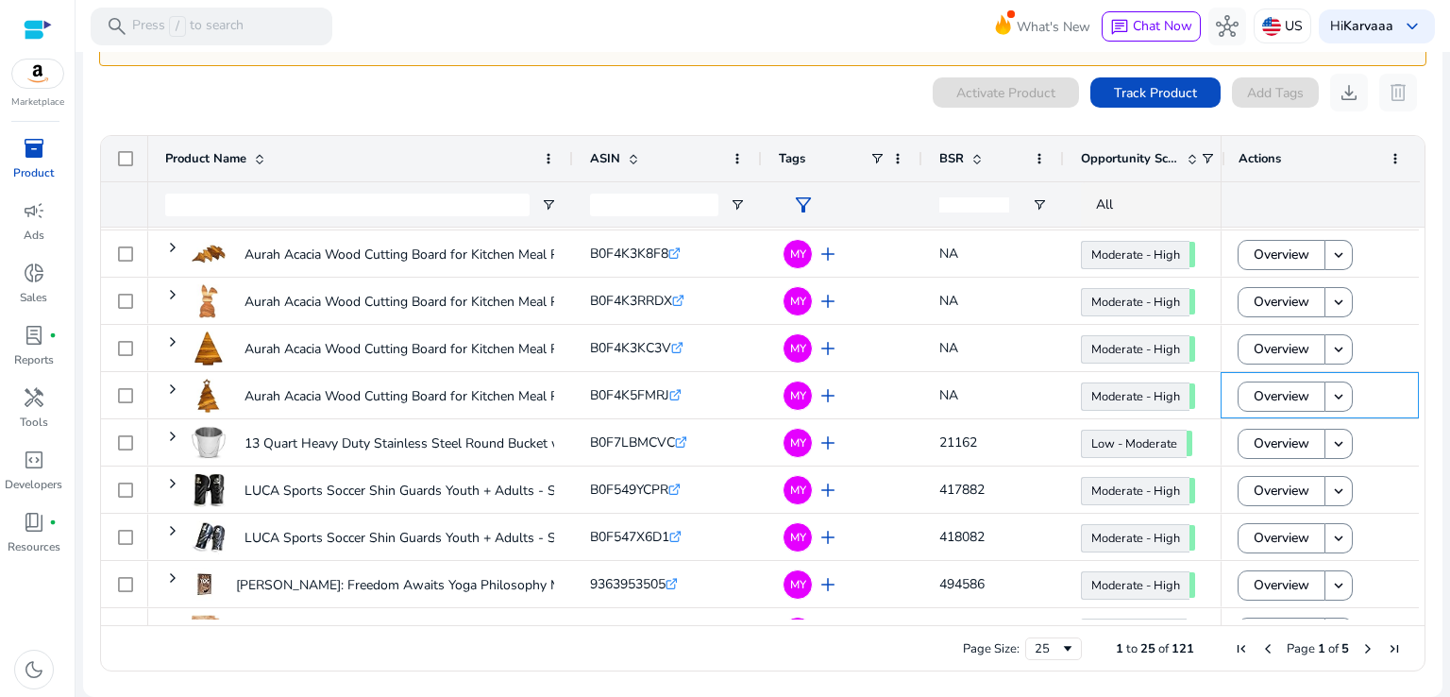
drag, startPoint x: 1410, startPoint y: 405, endPoint x: 1417, endPoint y: 547, distance: 141.7
click at [1417, 547] on div "Drag here to set row groups Drag here to set column labels Product Name ASIN" at bounding box center [762, 403] width 1325 height 536
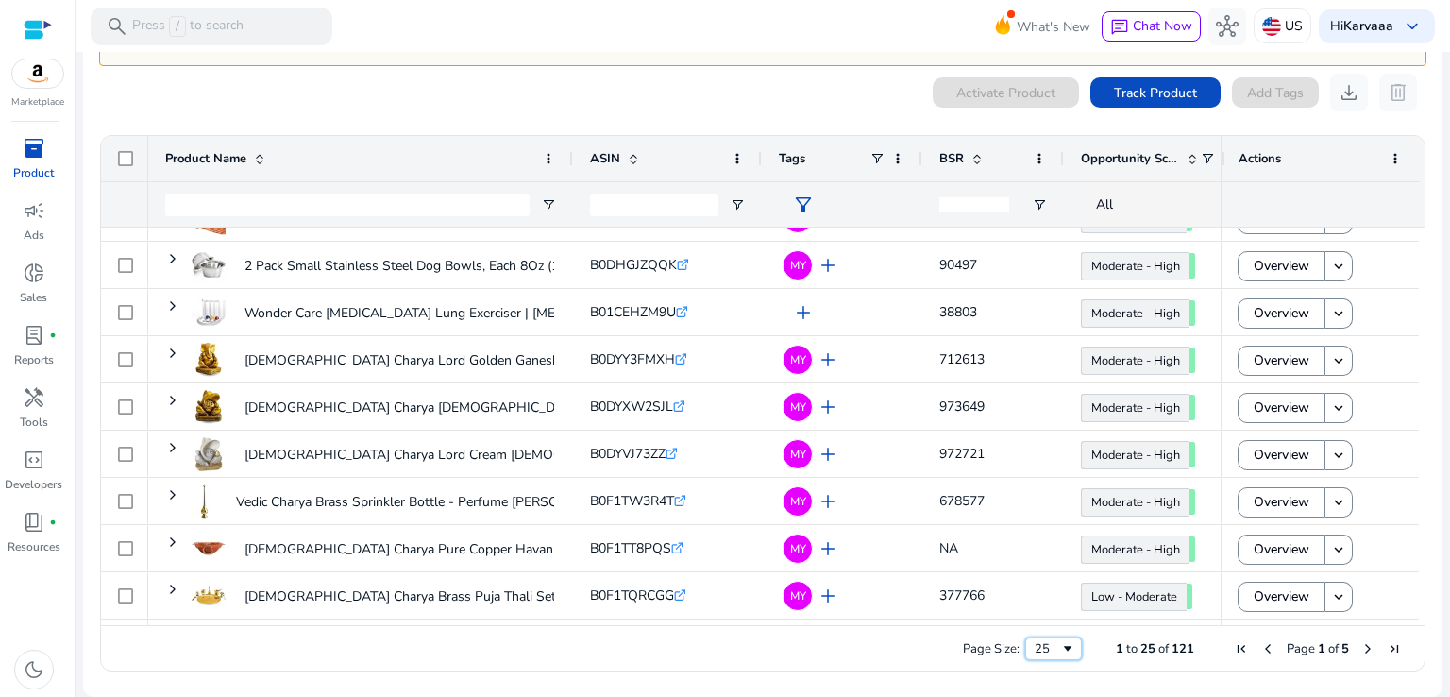
click at [1047, 652] on div "25" at bounding box center [1047, 648] width 25 height 17
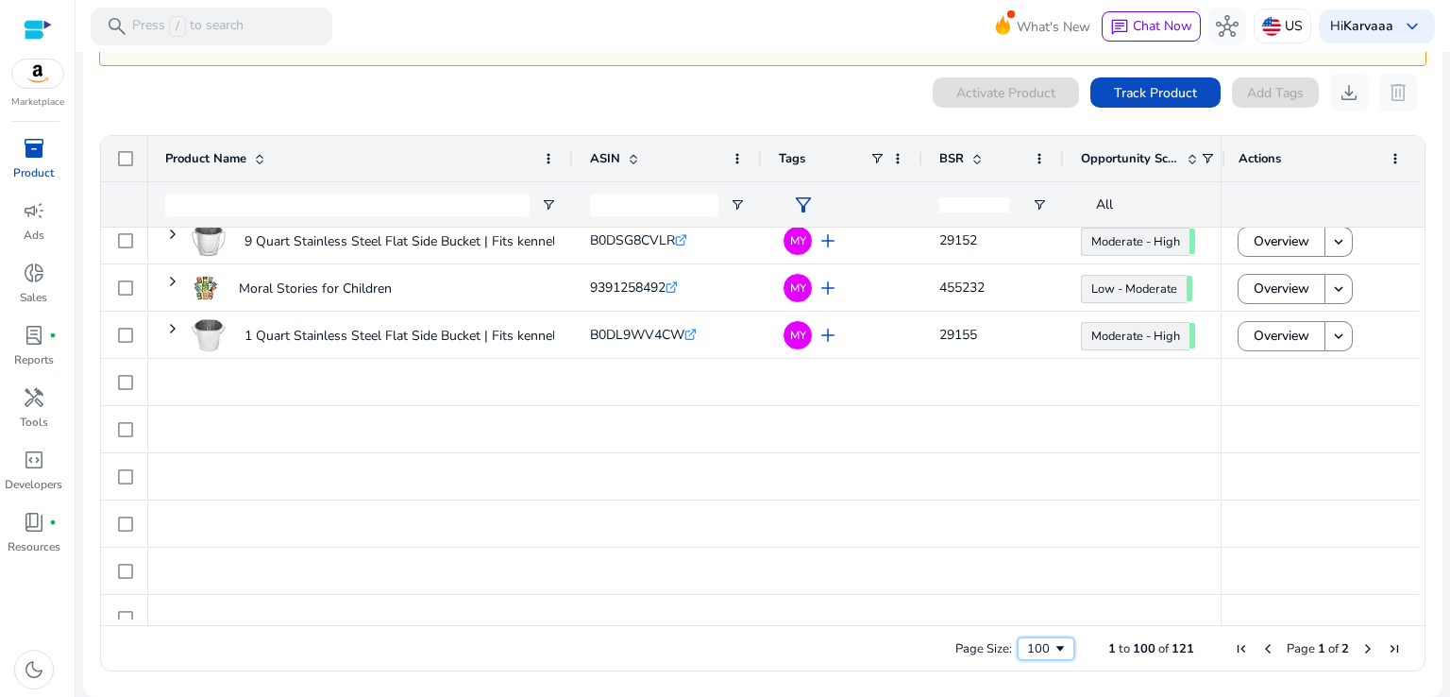
scroll to position [4327, 0]
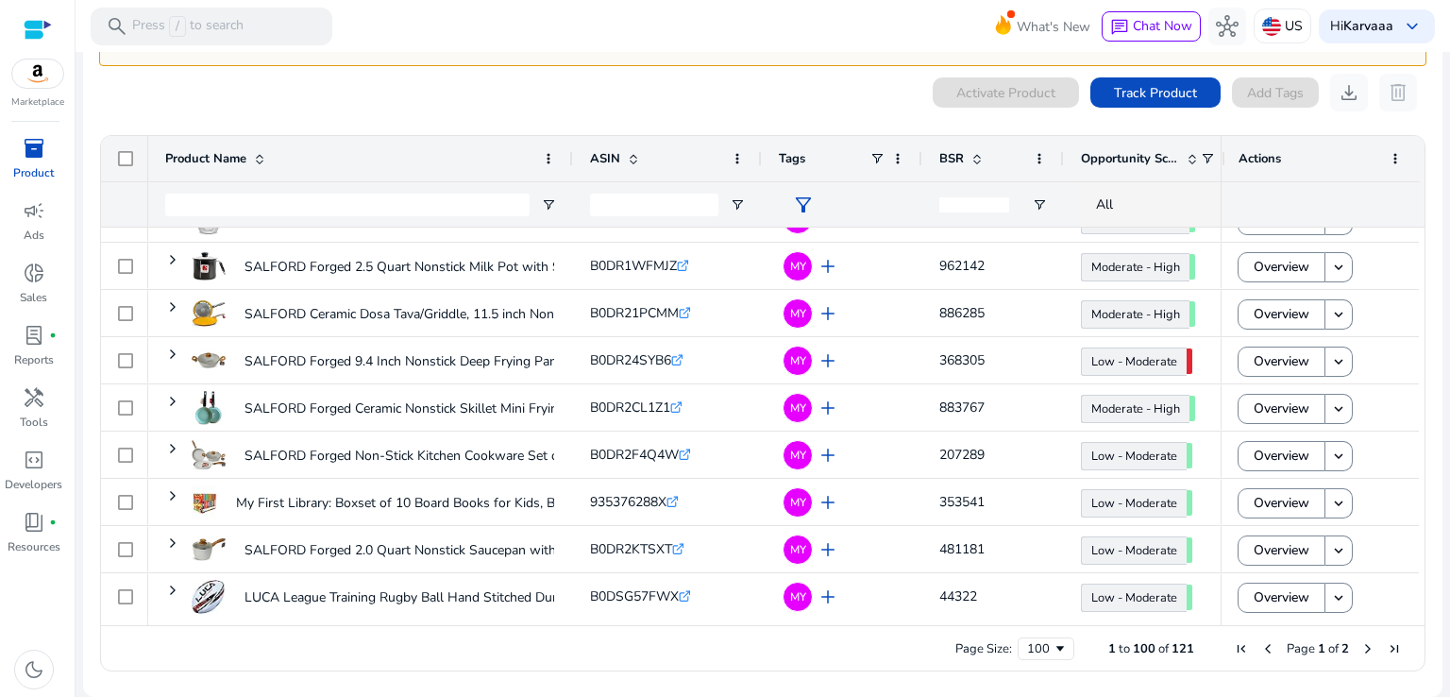
click at [1361, 644] on span "Next Page" at bounding box center [1367, 648] width 15 height 15
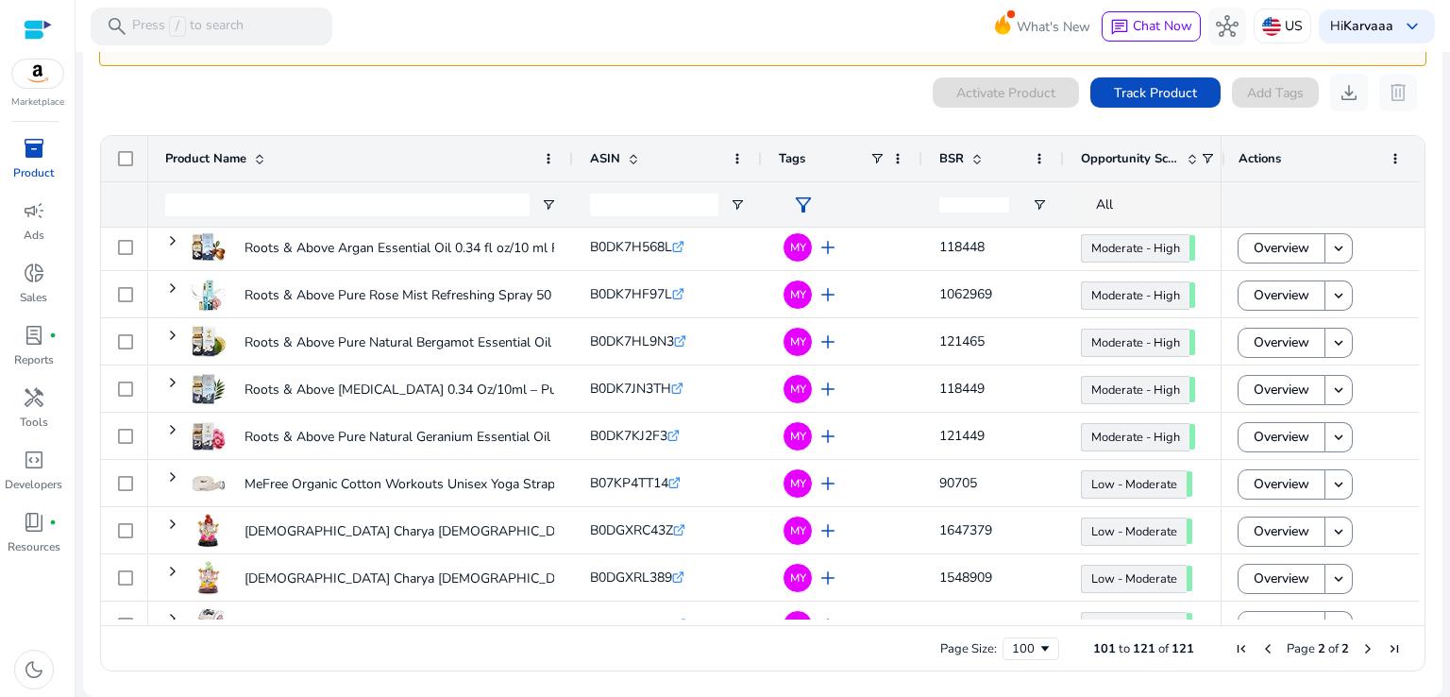
scroll to position [599, 0]
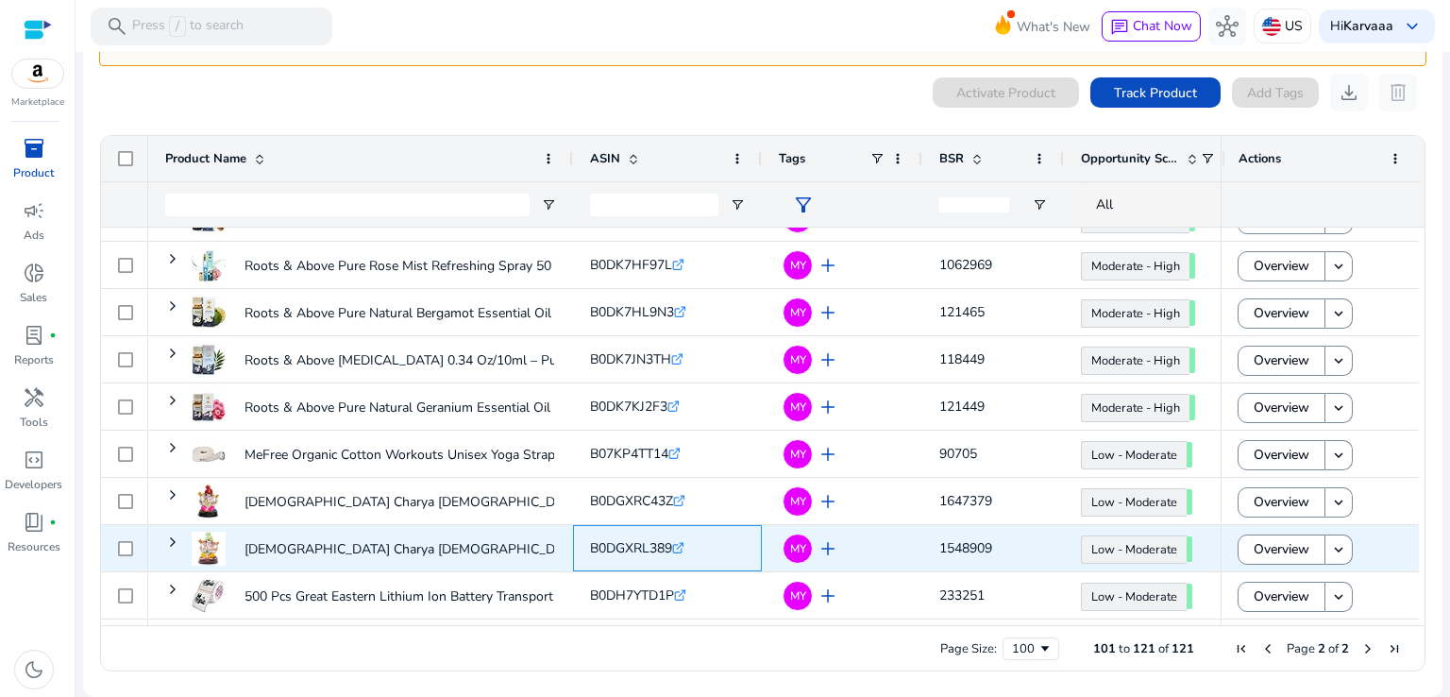
drag, startPoint x: 583, startPoint y: 545, endPoint x: 676, endPoint y: 551, distance: 92.7
click at [676, 551] on div "B0DGXRL389 .st0{fill:#2c8af8}" at bounding box center [667, 548] width 189 height 46
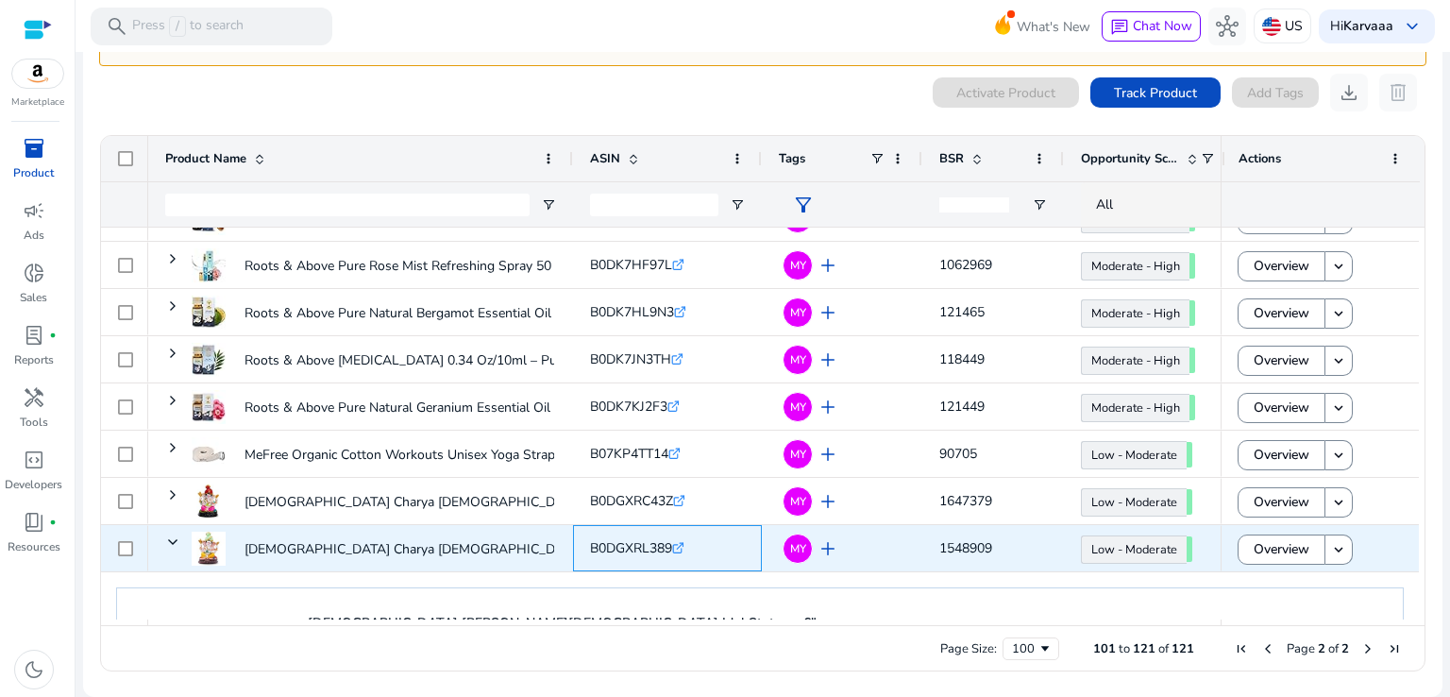
copy span "B0DGXRL389"
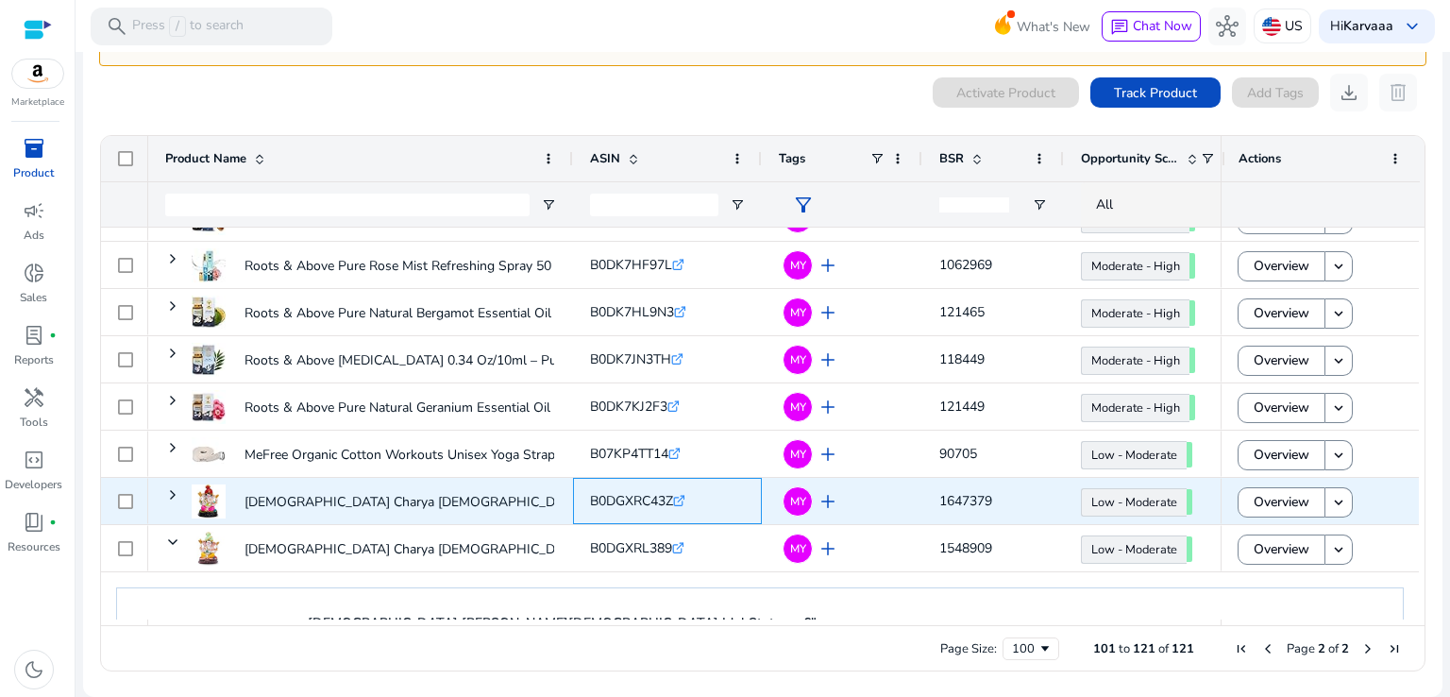
drag, startPoint x: 584, startPoint y: 497, endPoint x: 684, endPoint y: 503, distance: 100.3
click at [684, 503] on div "B0DGXRC43Z .st0{fill:#2c8af8}" at bounding box center [667, 501] width 189 height 46
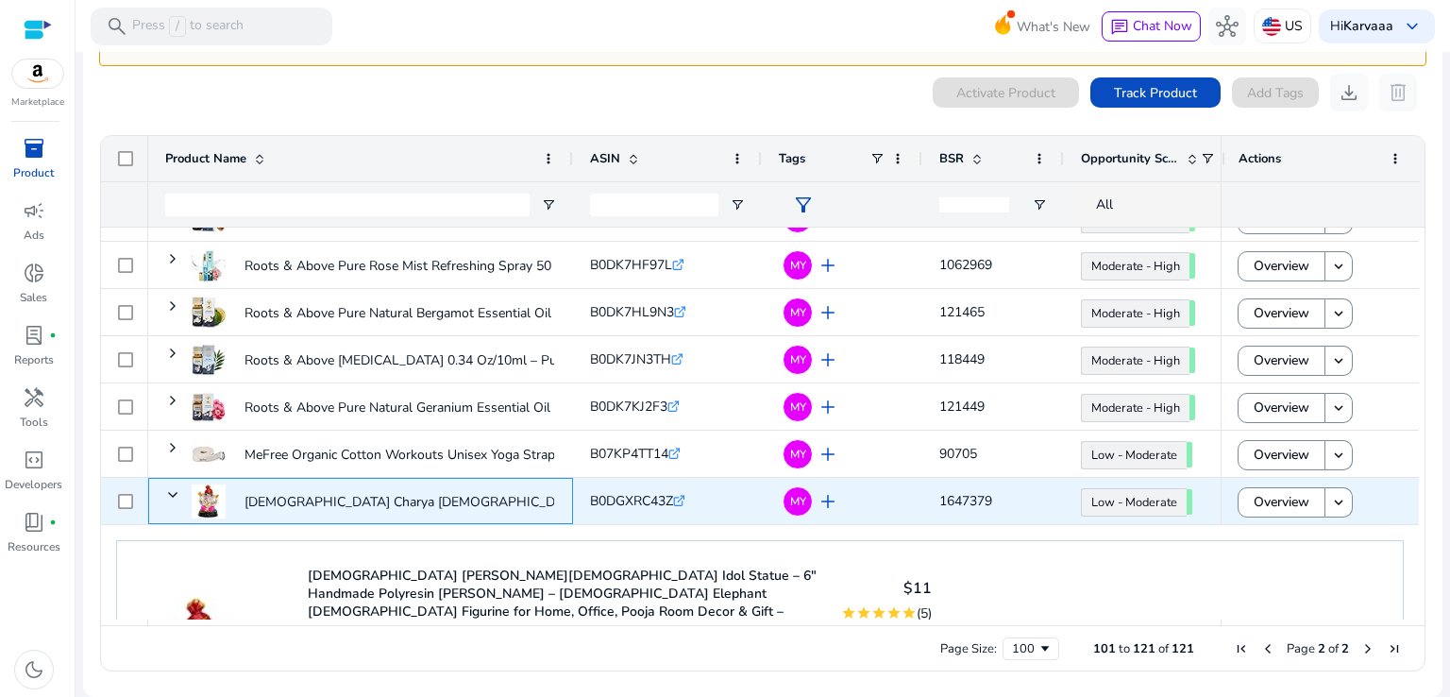
copy span "B0DGXRC43Z"
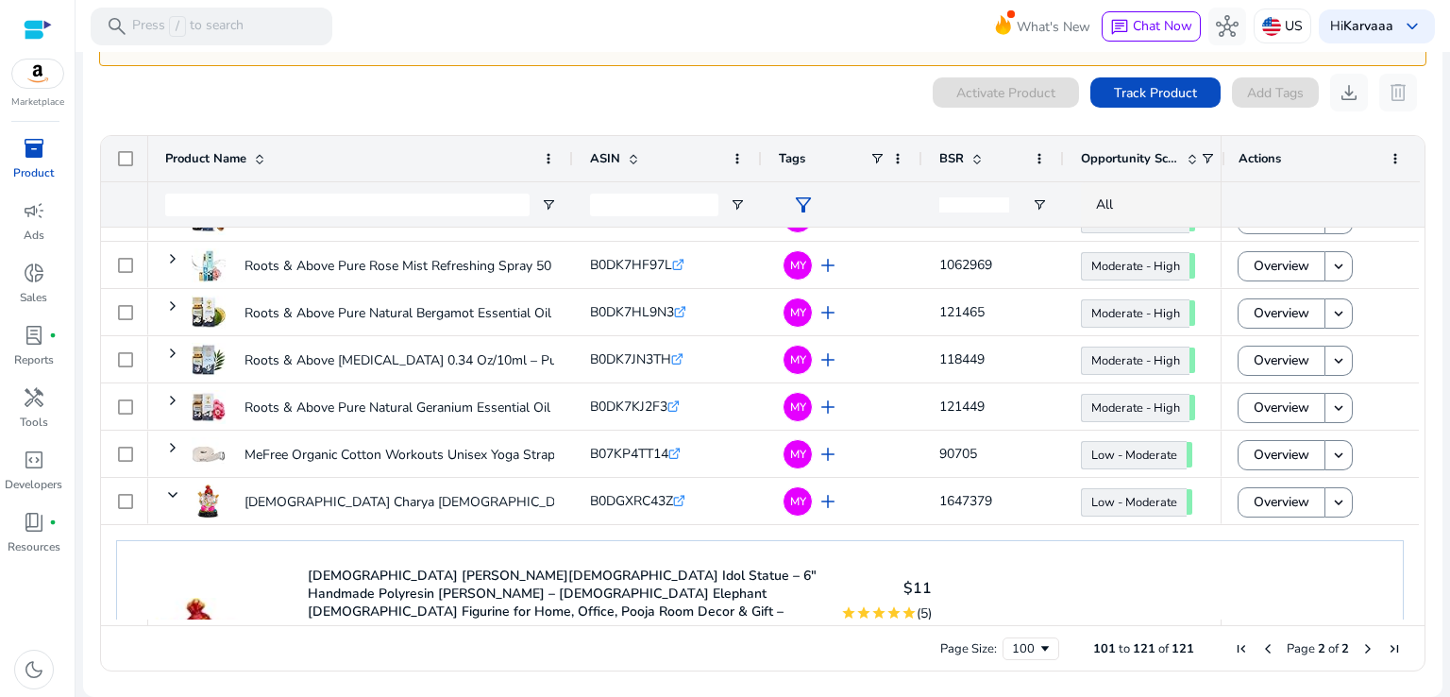
click at [1104, 564] on div "[DEMOGRAPHIC_DATA] Charya [DEMOGRAPHIC_DATA] Idol Statue – 6" Handmade Polyresi…" at bounding box center [760, 686] width 1288 height 292
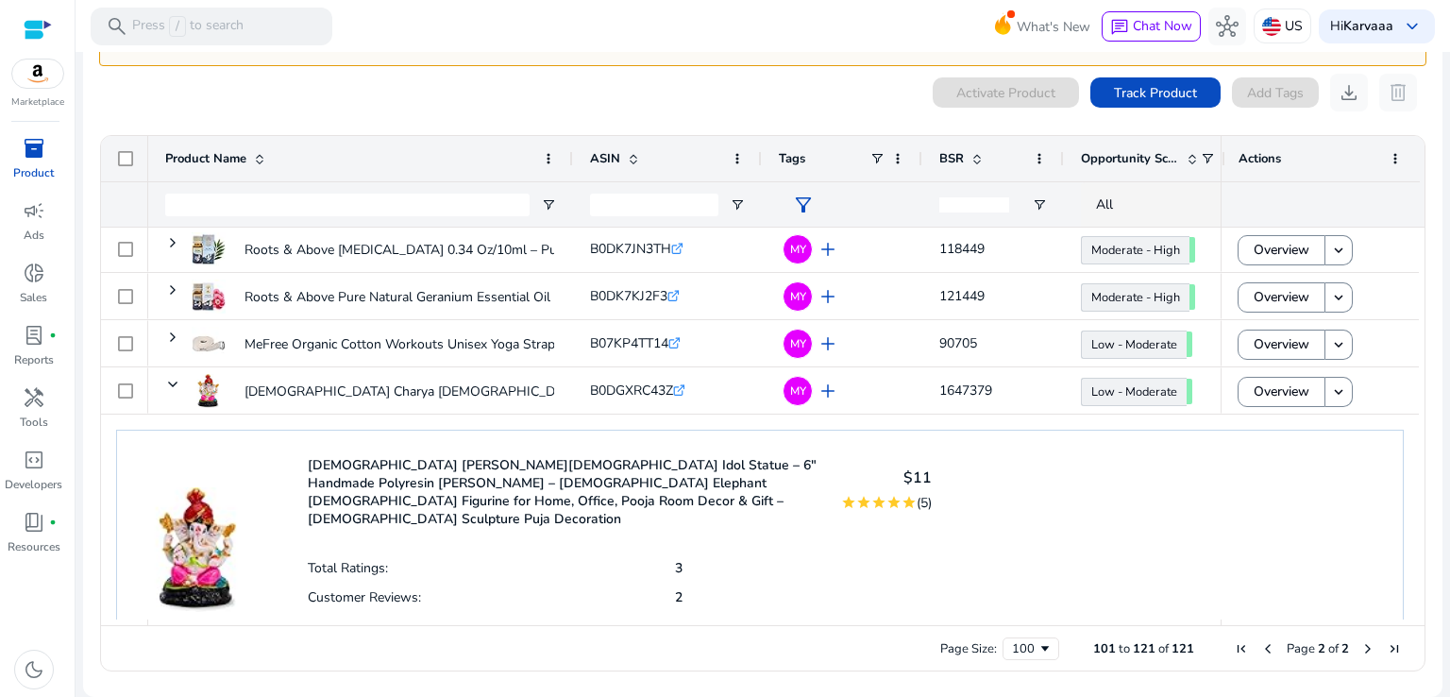
scroll to position [760, 0]
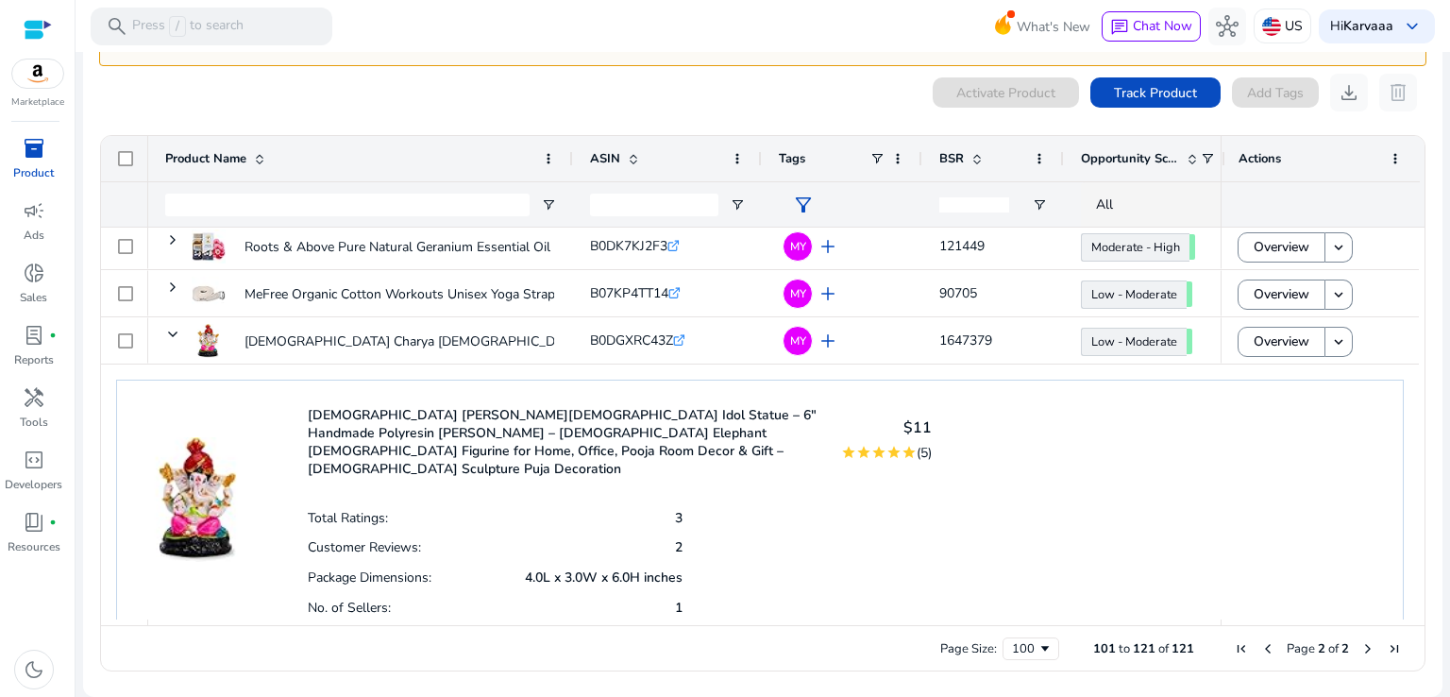
click at [748, 389] on div "[DEMOGRAPHIC_DATA] Charya [DEMOGRAPHIC_DATA] Idol Statue – 6" Handmade Polyresi…" at bounding box center [760, 525] width 1288 height 292
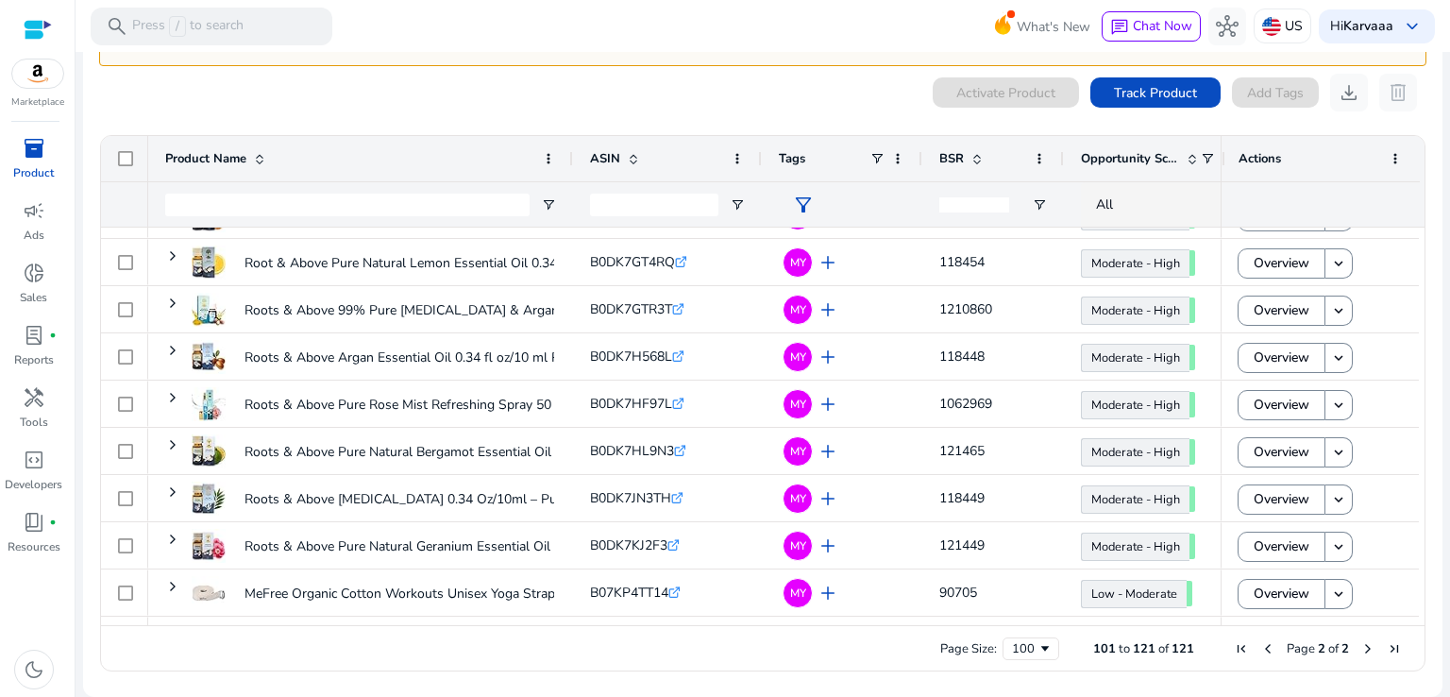
scroll to position [404, 0]
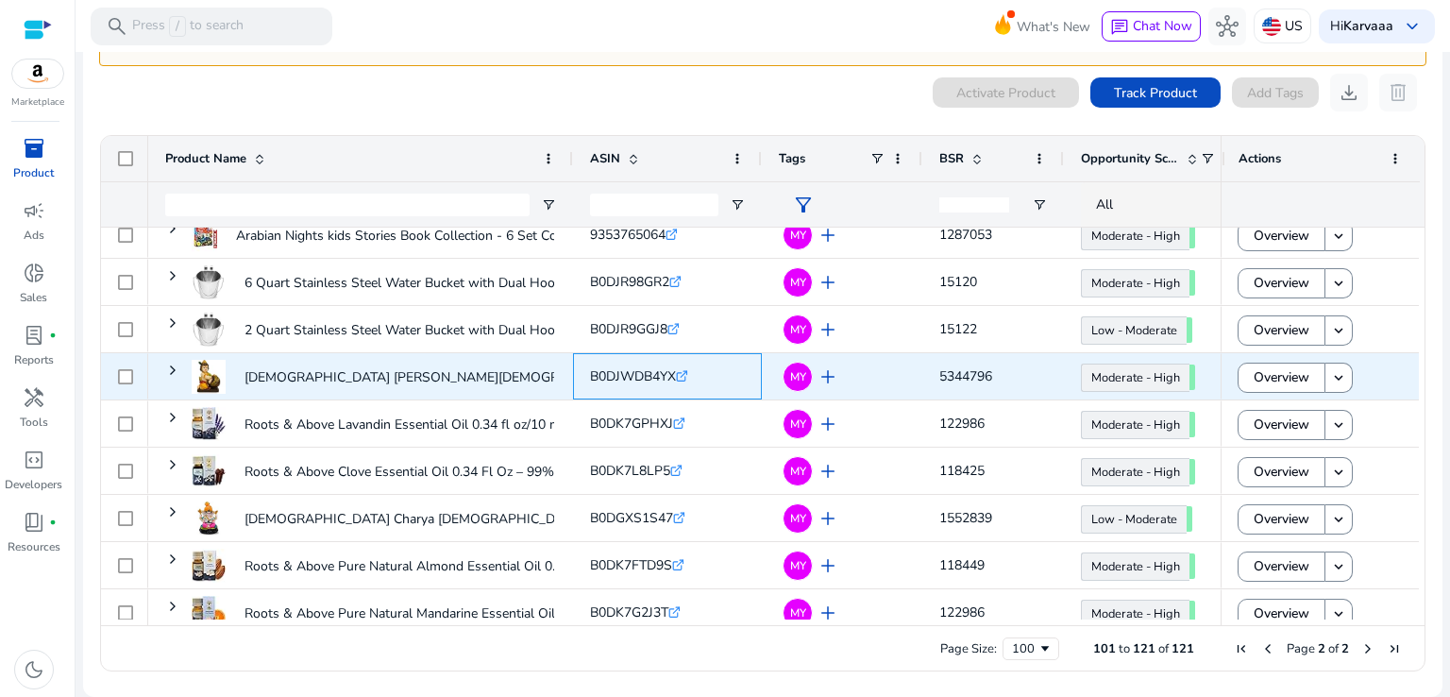
drag, startPoint x: 588, startPoint y: 379, endPoint x: 676, endPoint y: 372, distance: 88.0
click at [676, 372] on div "B0DJWDB4YX .st0{fill:#2c8af8}" at bounding box center [667, 376] width 189 height 46
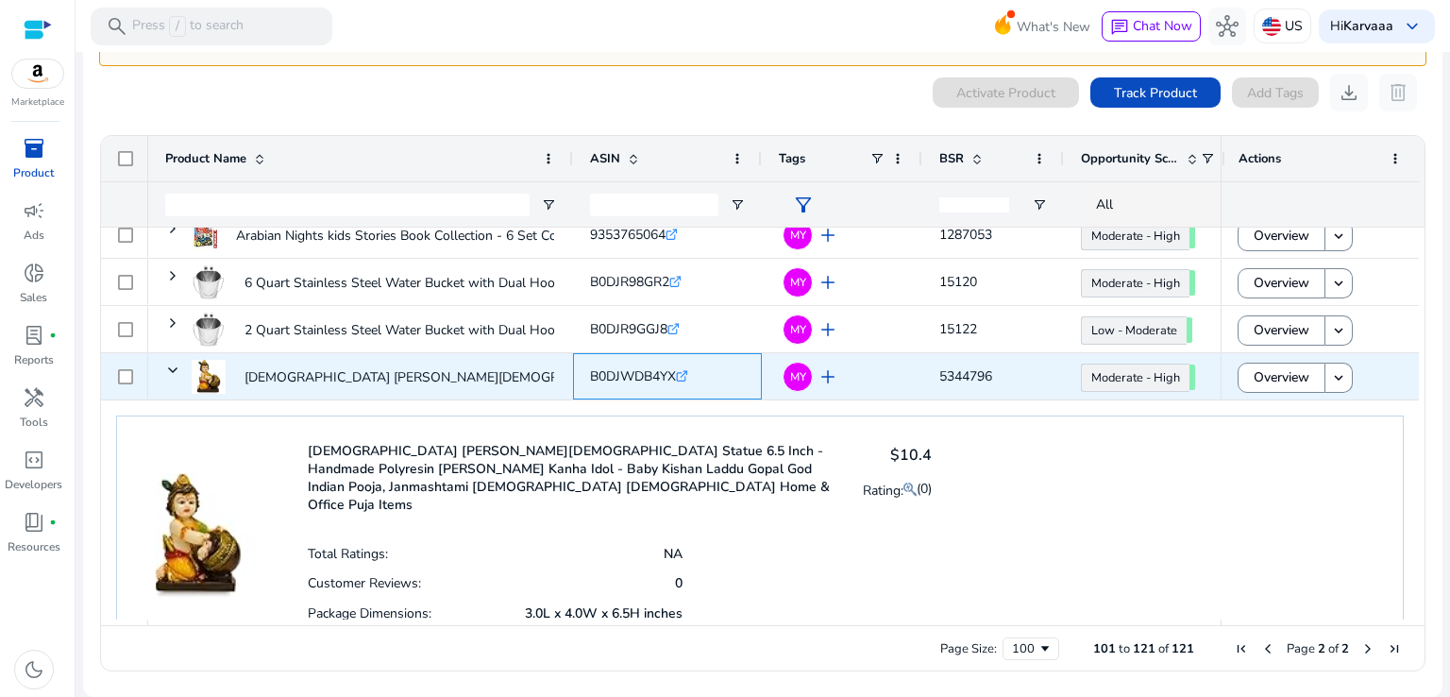
copy span "B0DJWDB4YX"
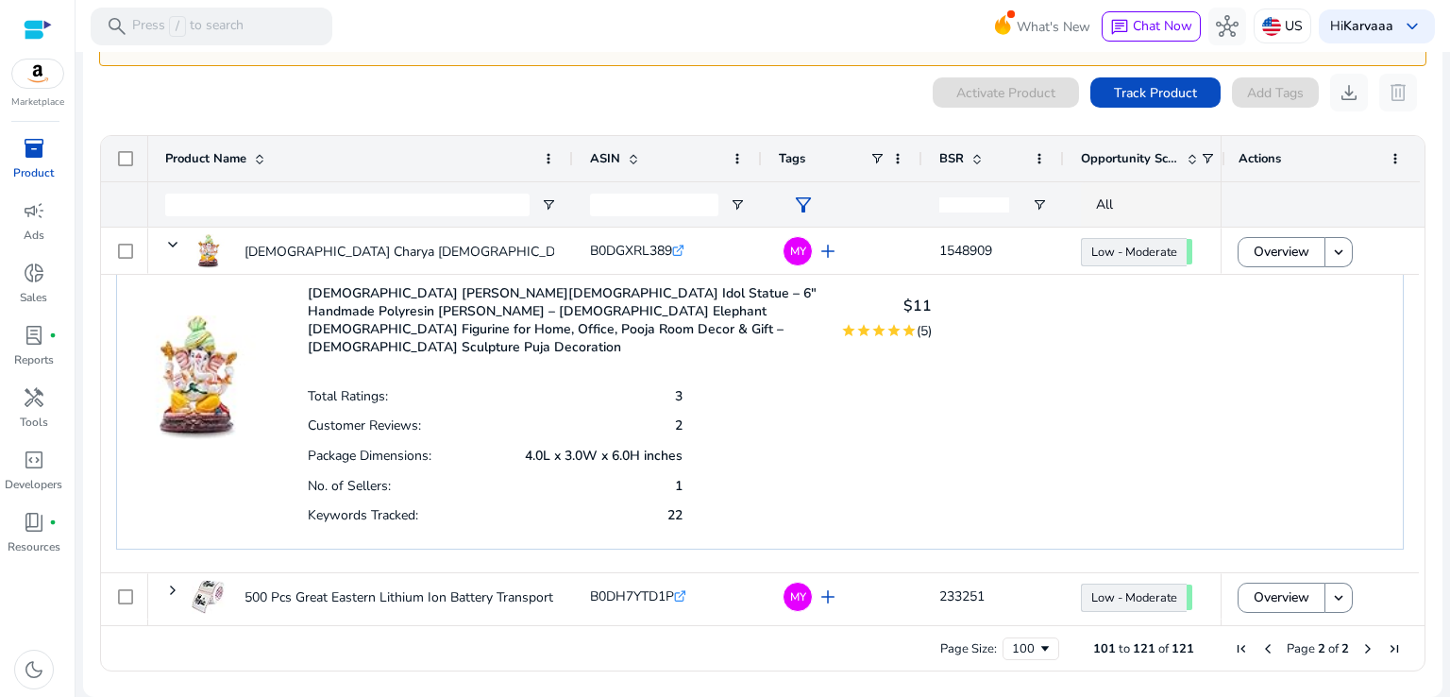
click at [1260, 644] on span "Previous Page" at bounding box center [1267, 648] width 15 height 15
